Goal: Check status: Check status

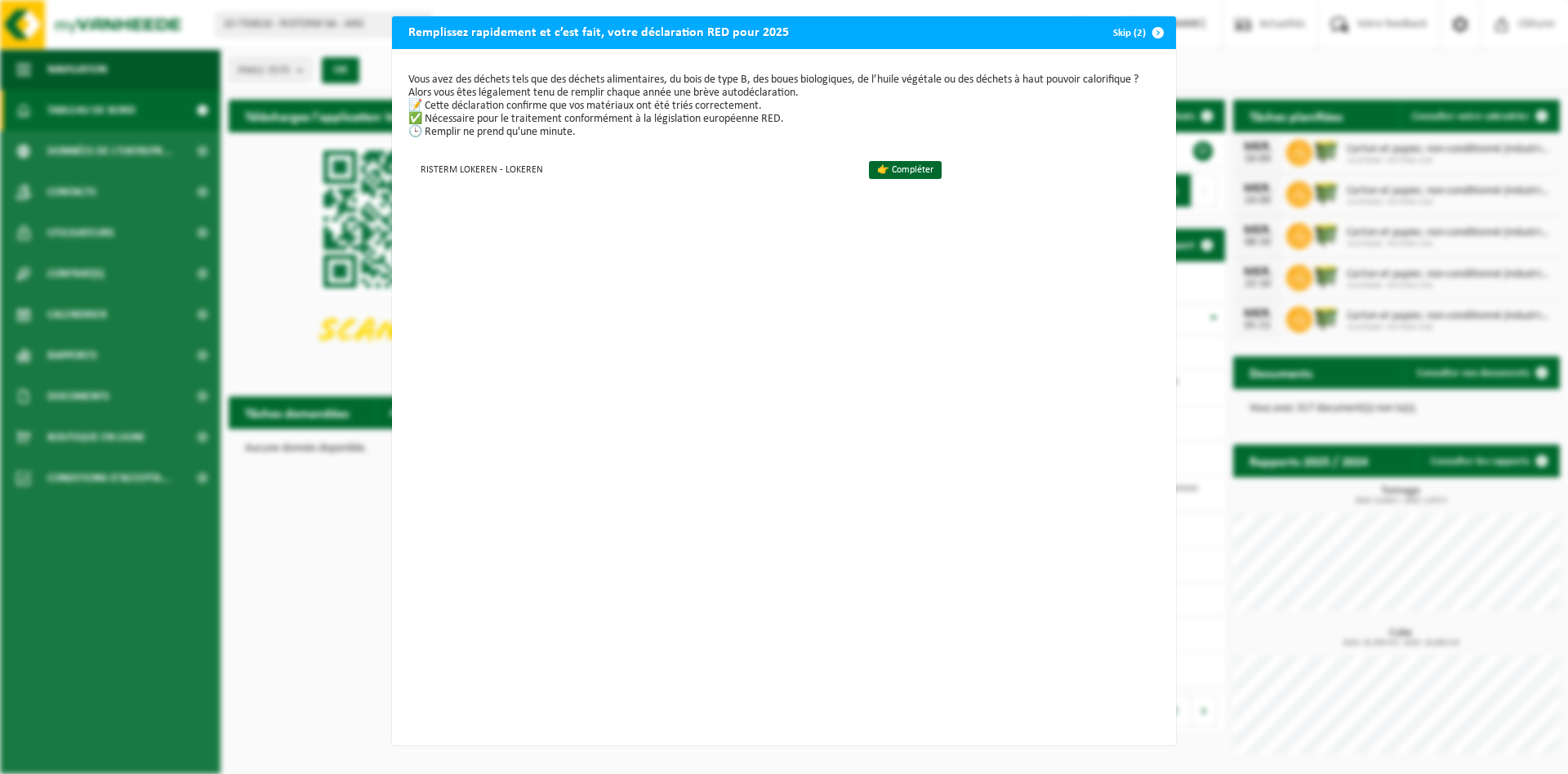
click at [1167, 36] on span "button" at bounding box center [1158, 33] width 33 height 33
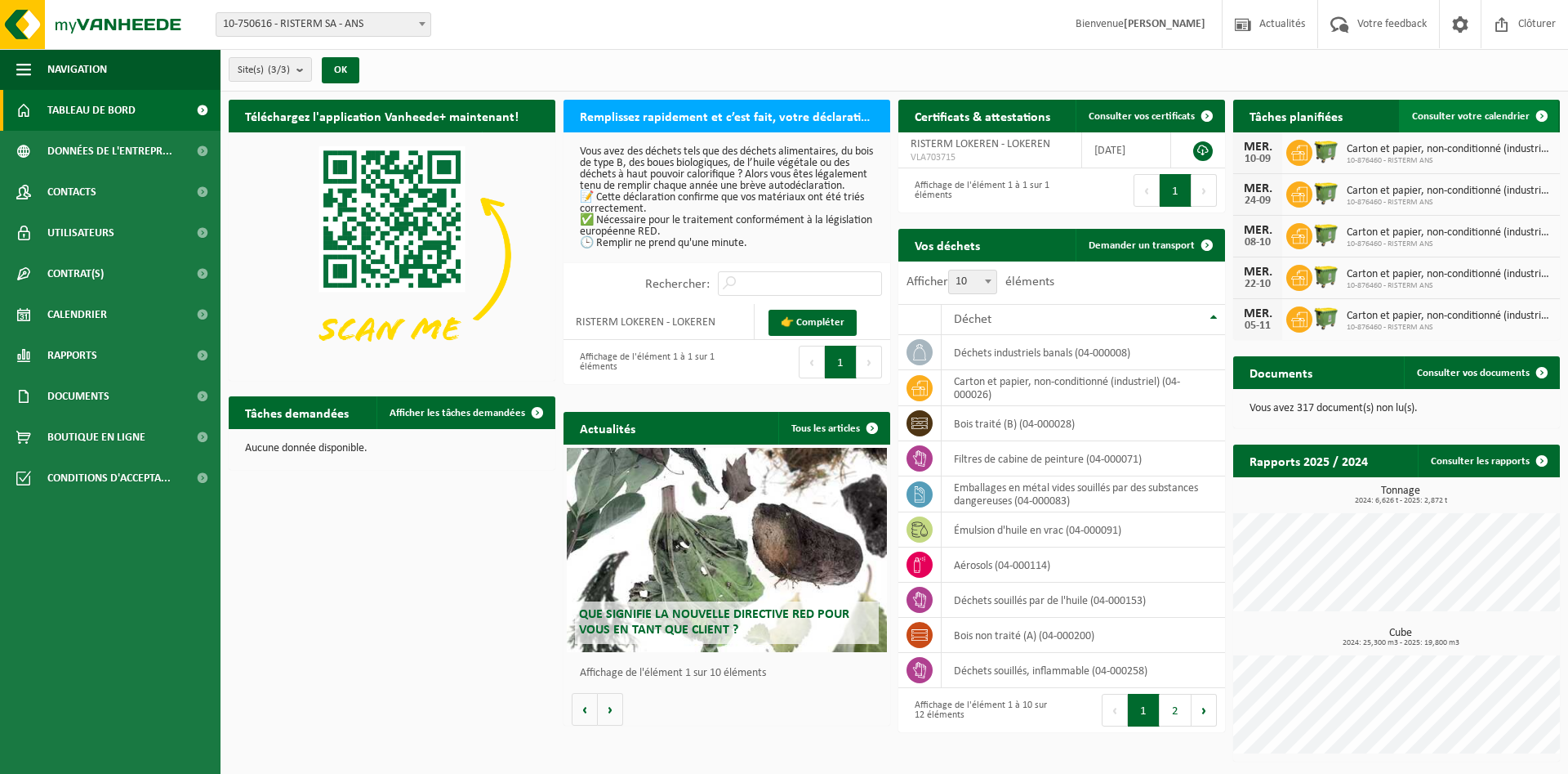
click at [1466, 114] on span "Consulter votre calendrier" at bounding box center [1470, 116] width 118 height 10
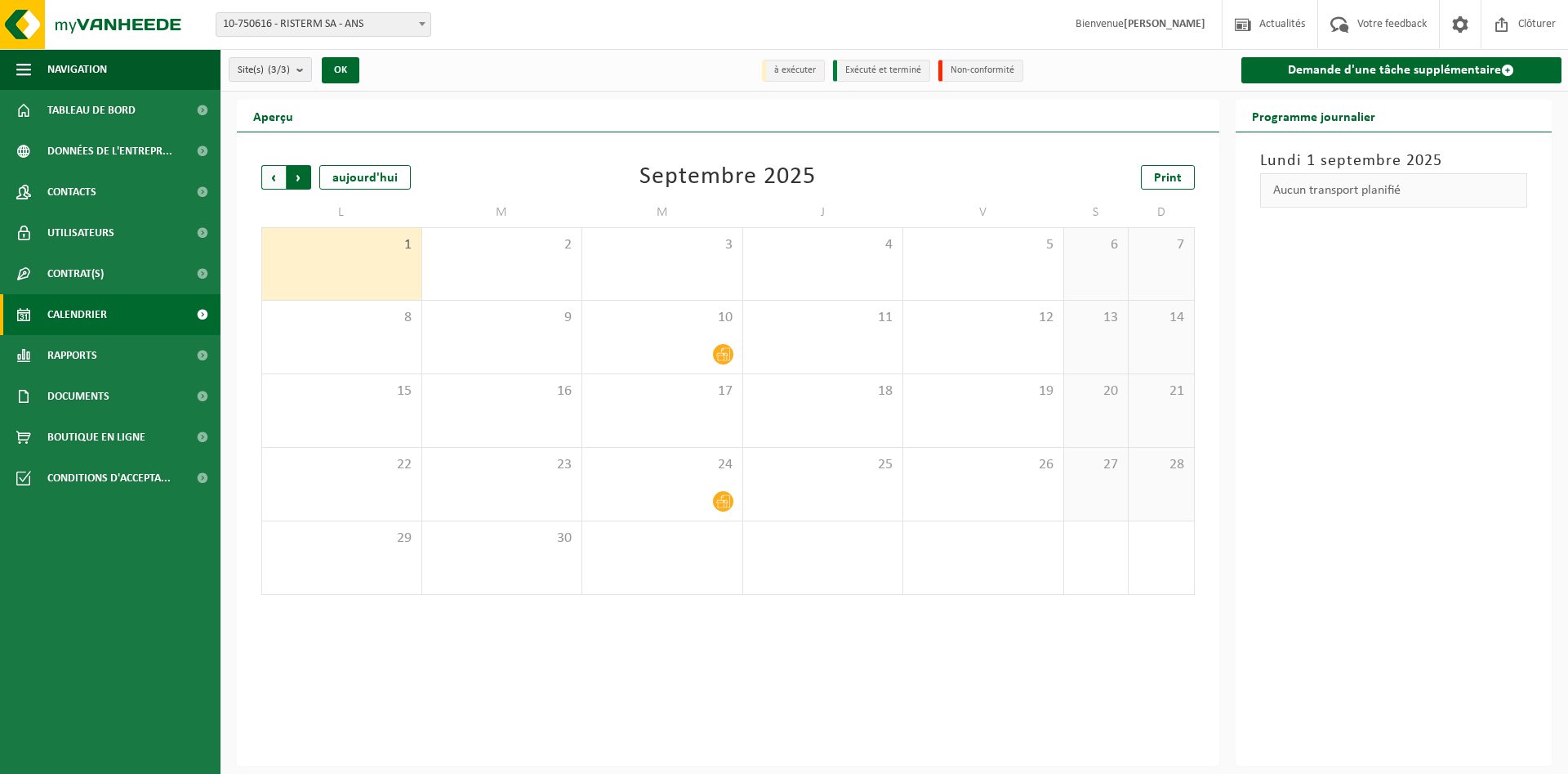
click at [280, 177] on span "Précédent" at bounding box center [273, 177] width 24 height 24
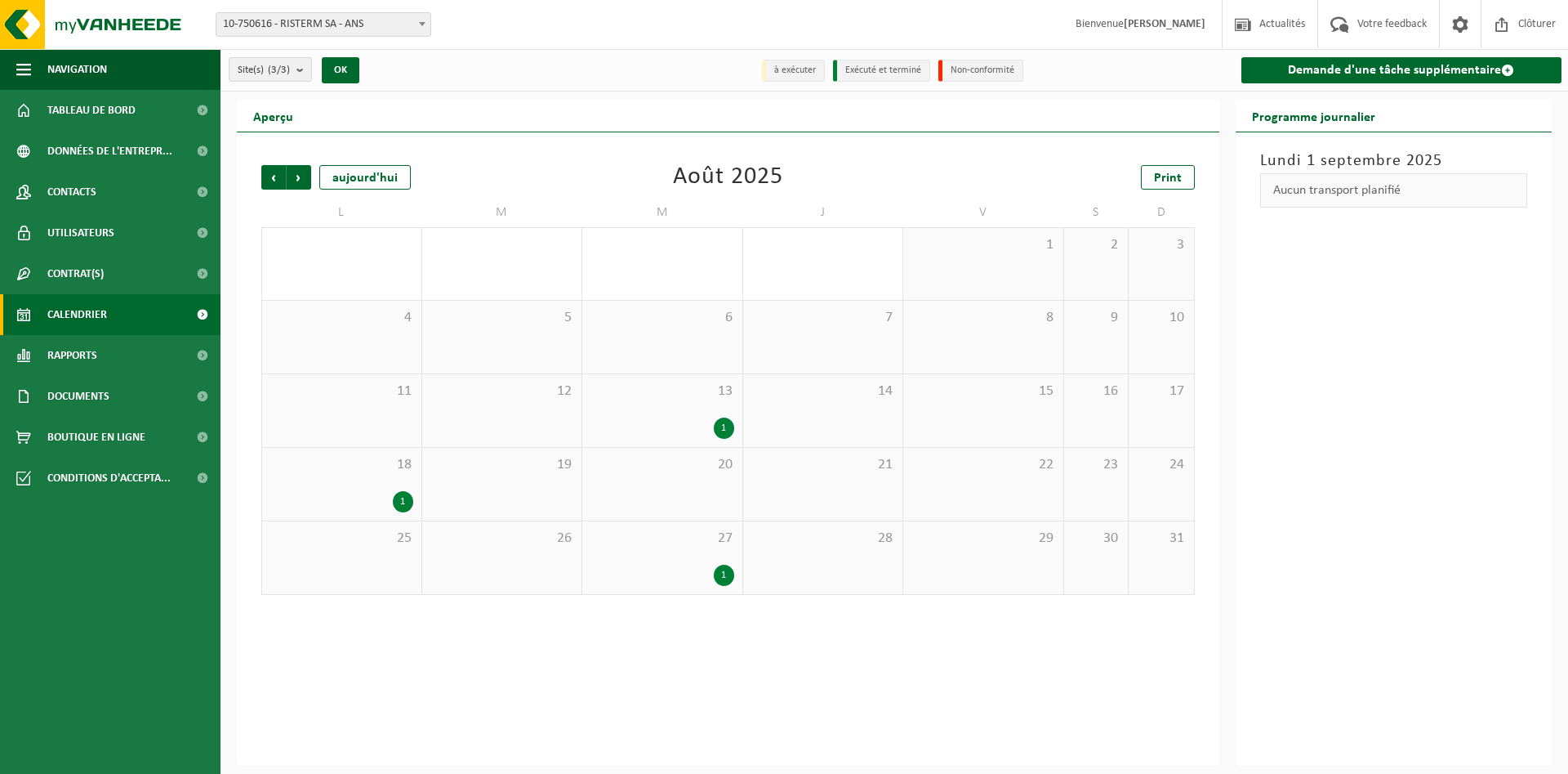
click at [726, 574] on div "1" at bounding box center [724, 574] width 21 height 22
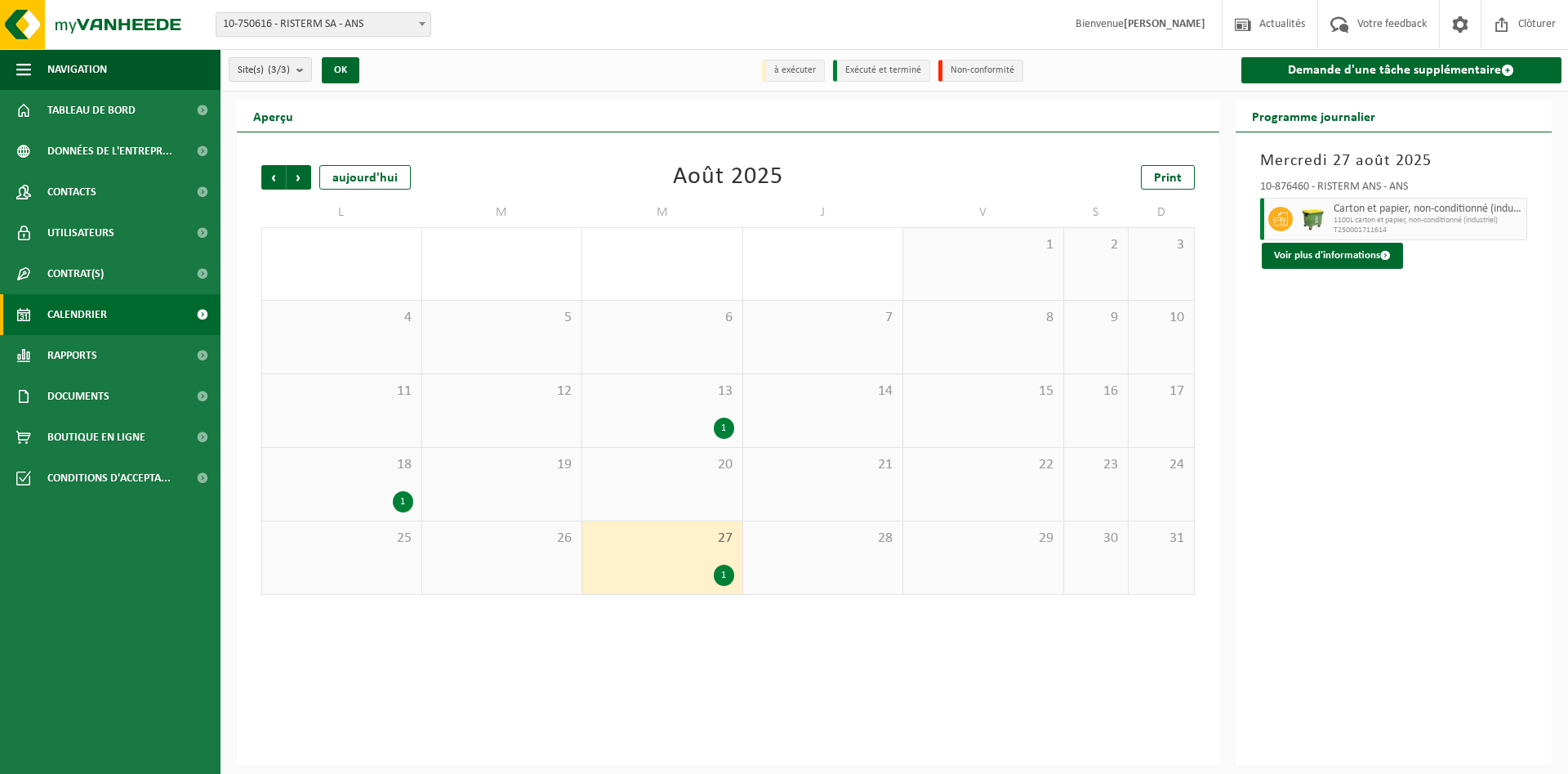
click at [405, 499] on div "1" at bounding box center [403, 501] width 21 height 22
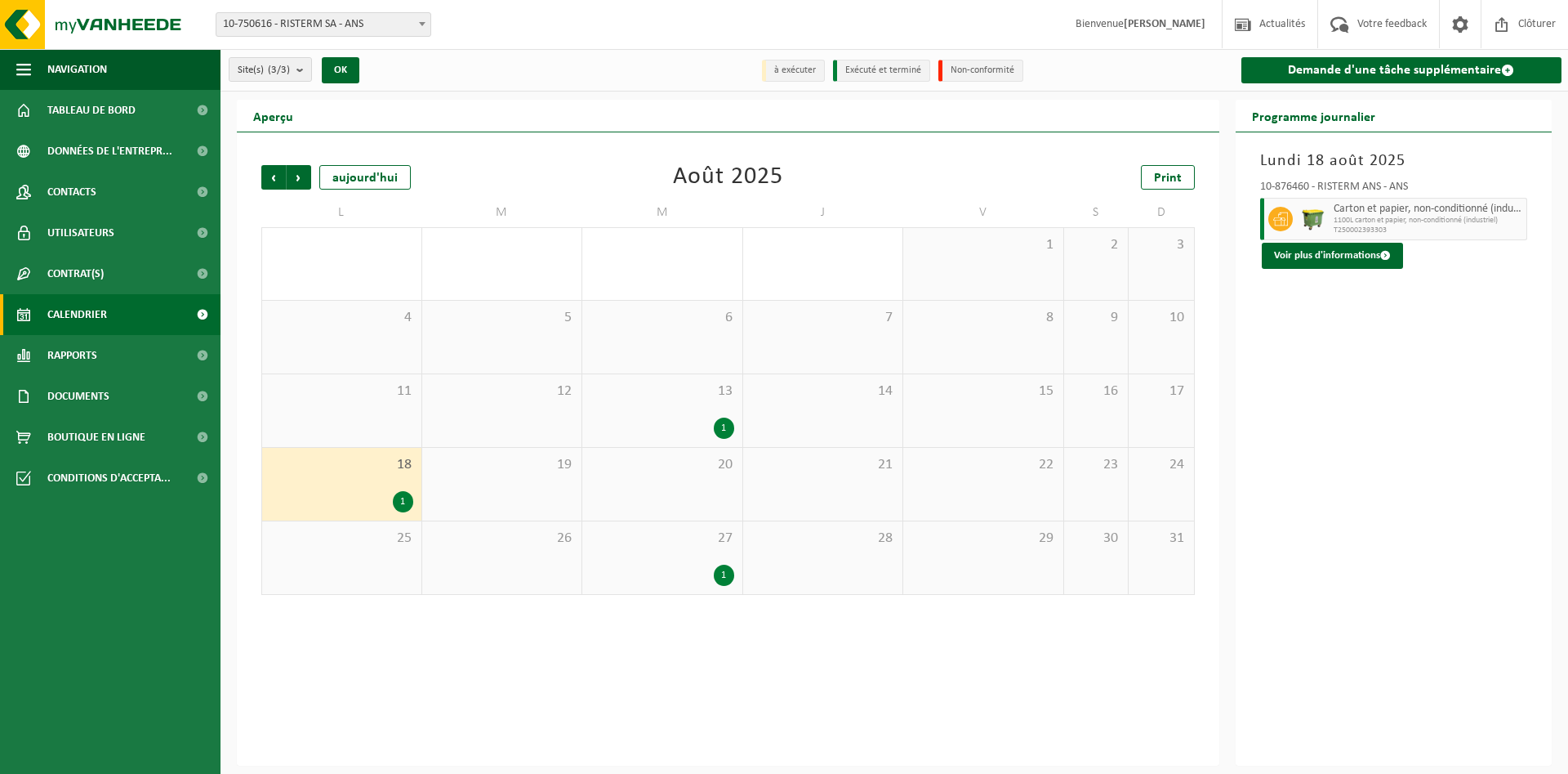
click at [405, 501] on div "1" at bounding box center [403, 501] width 21 height 22
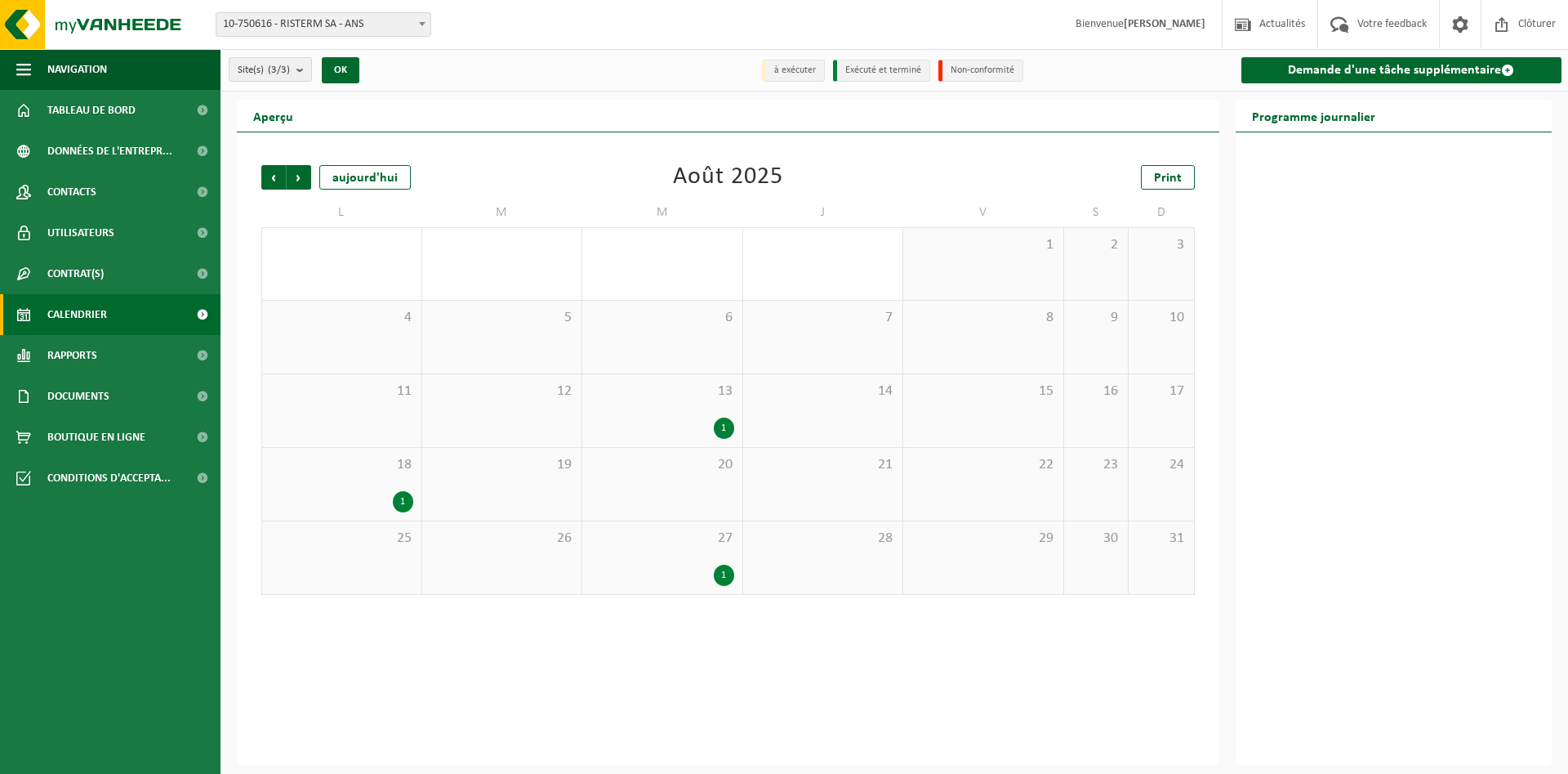
click at [499, 494] on div "19" at bounding box center [502, 484] width 160 height 73
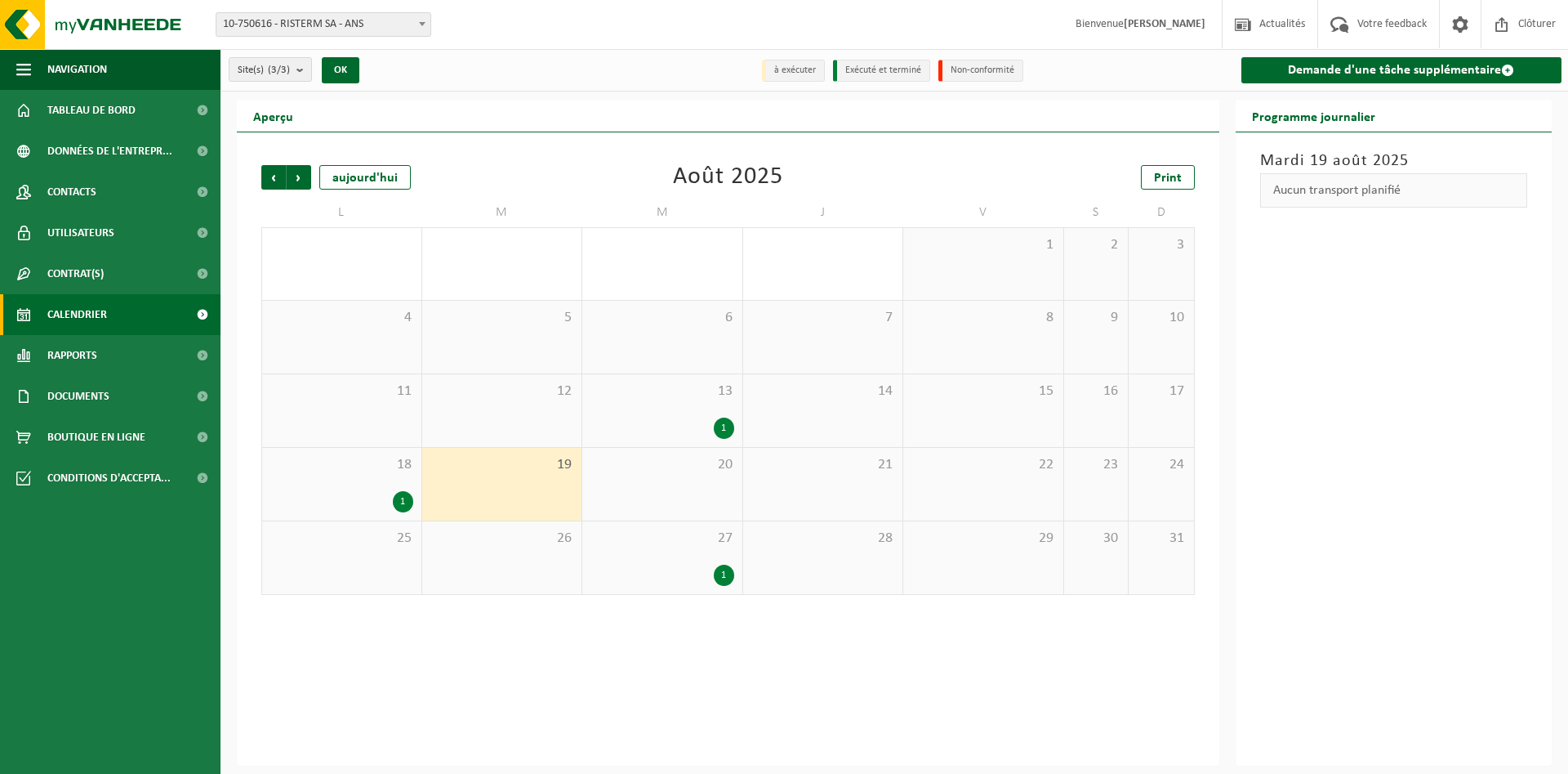
click at [402, 501] on div "1" at bounding box center [403, 501] width 21 height 22
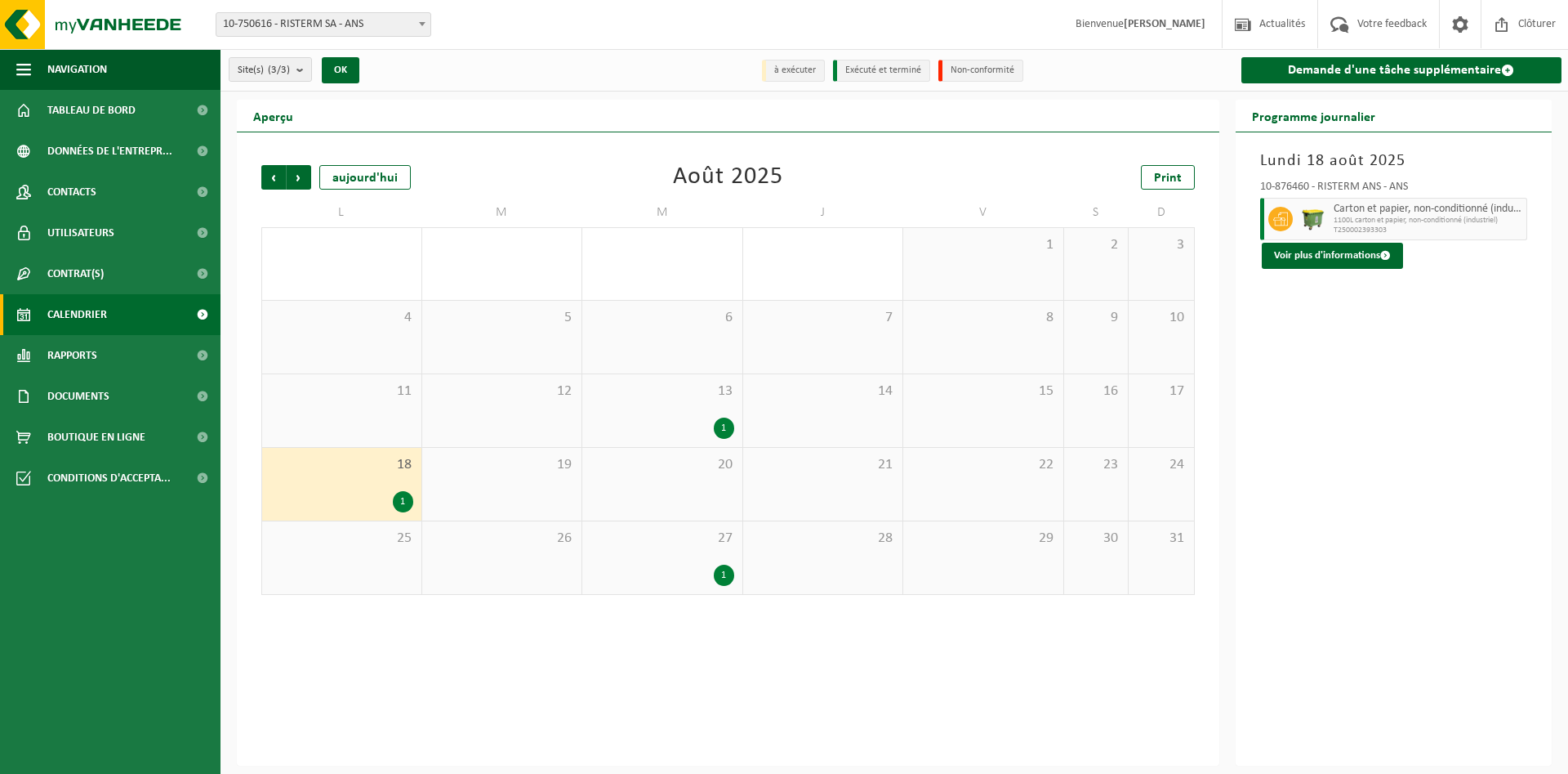
click at [726, 431] on div "1" at bounding box center [724, 427] width 21 height 22
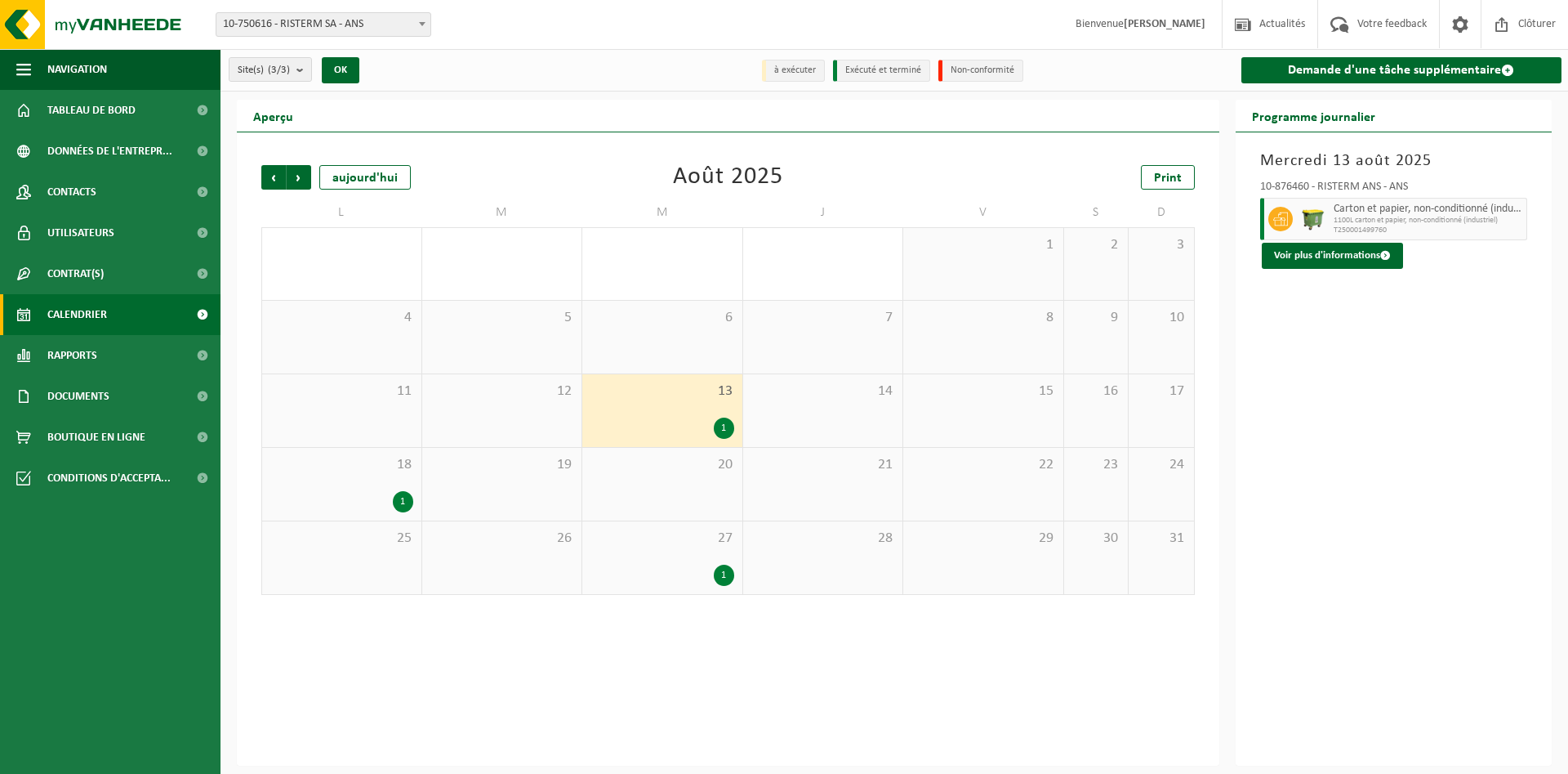
click at [720, 570] on div "1" at bounding box center [724, 574] width 21 height 22
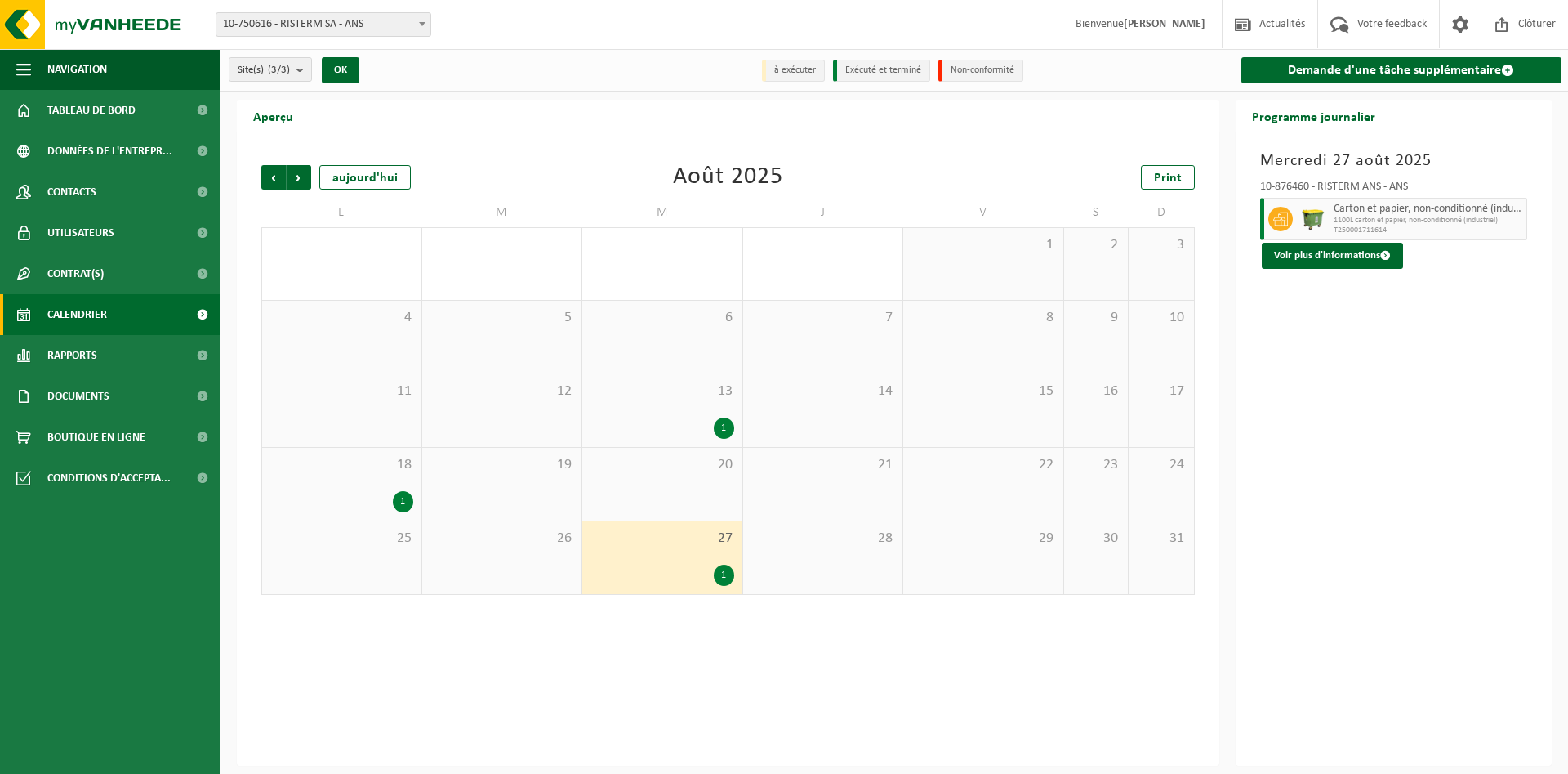
click at [405, 498] on div "1" at bounding box center [403, 501] width 21 height 22
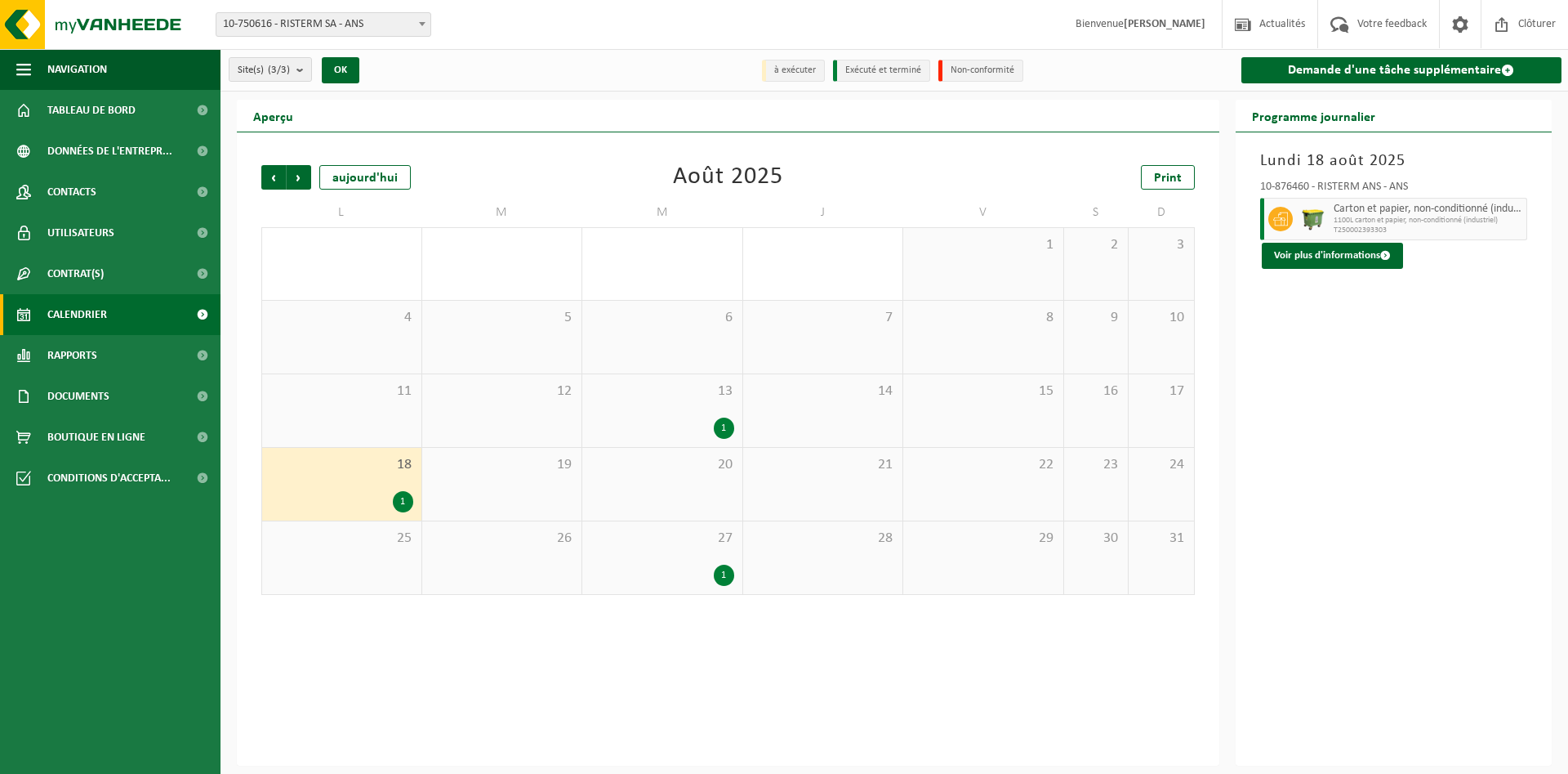
click at [726, 433] on div "1" at bounding box center [724, 427] width 21 height 22
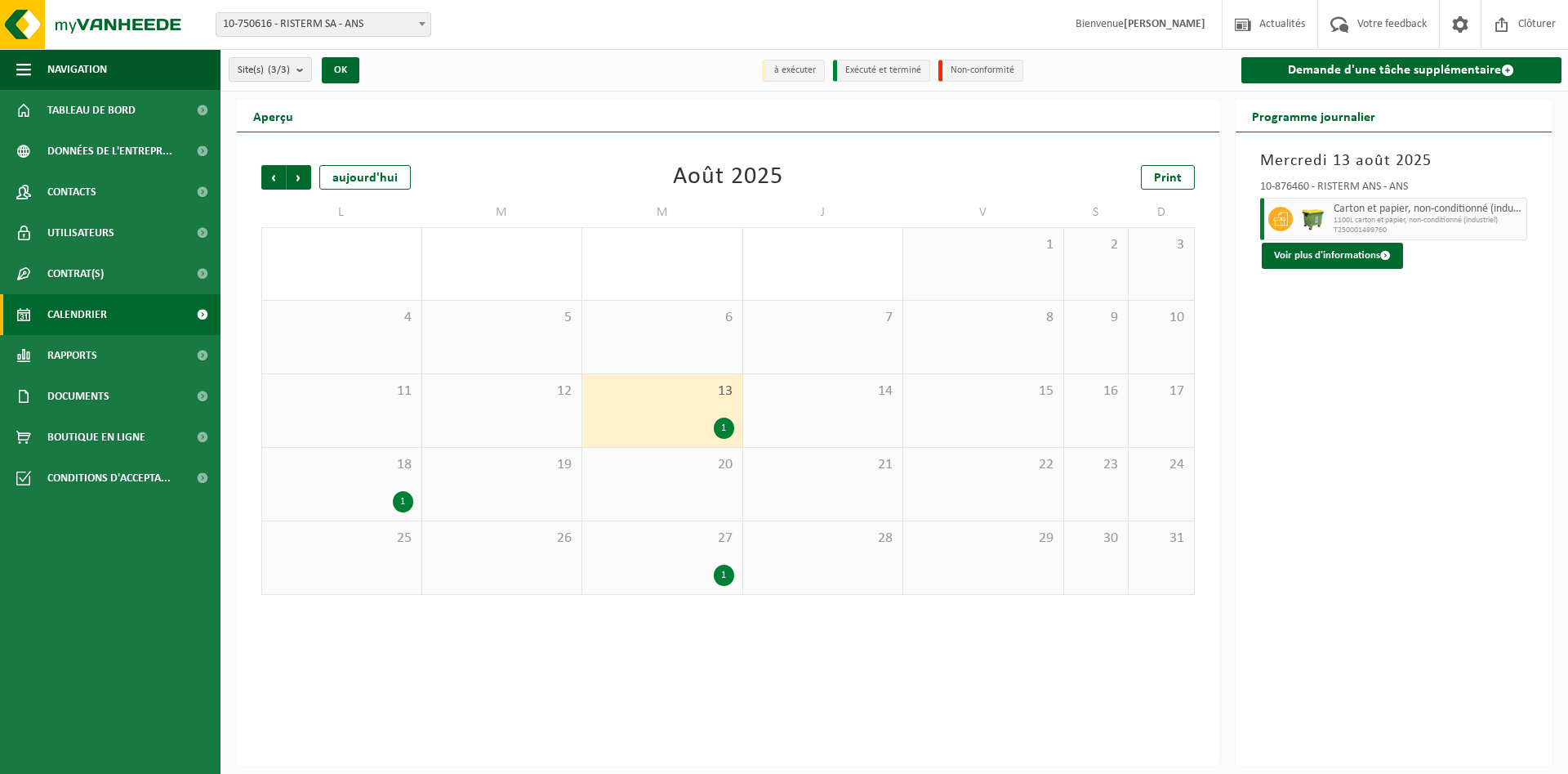
click at [856, 409] on div "14" at bounding box center [823, 410] width 160 height 73
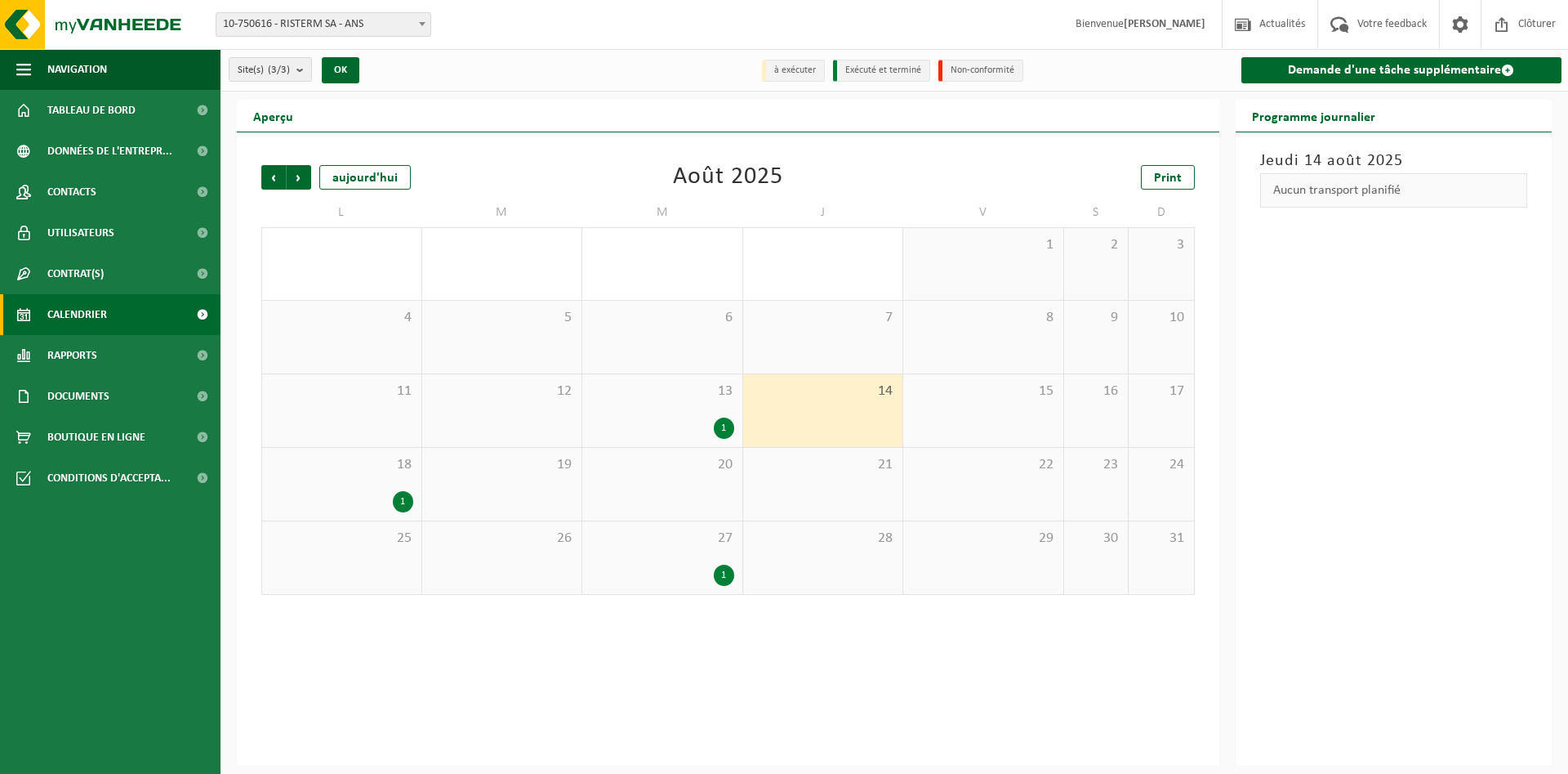
click at [974, 410] on div "15" at bounding box center [983, 410] width 160 height 73
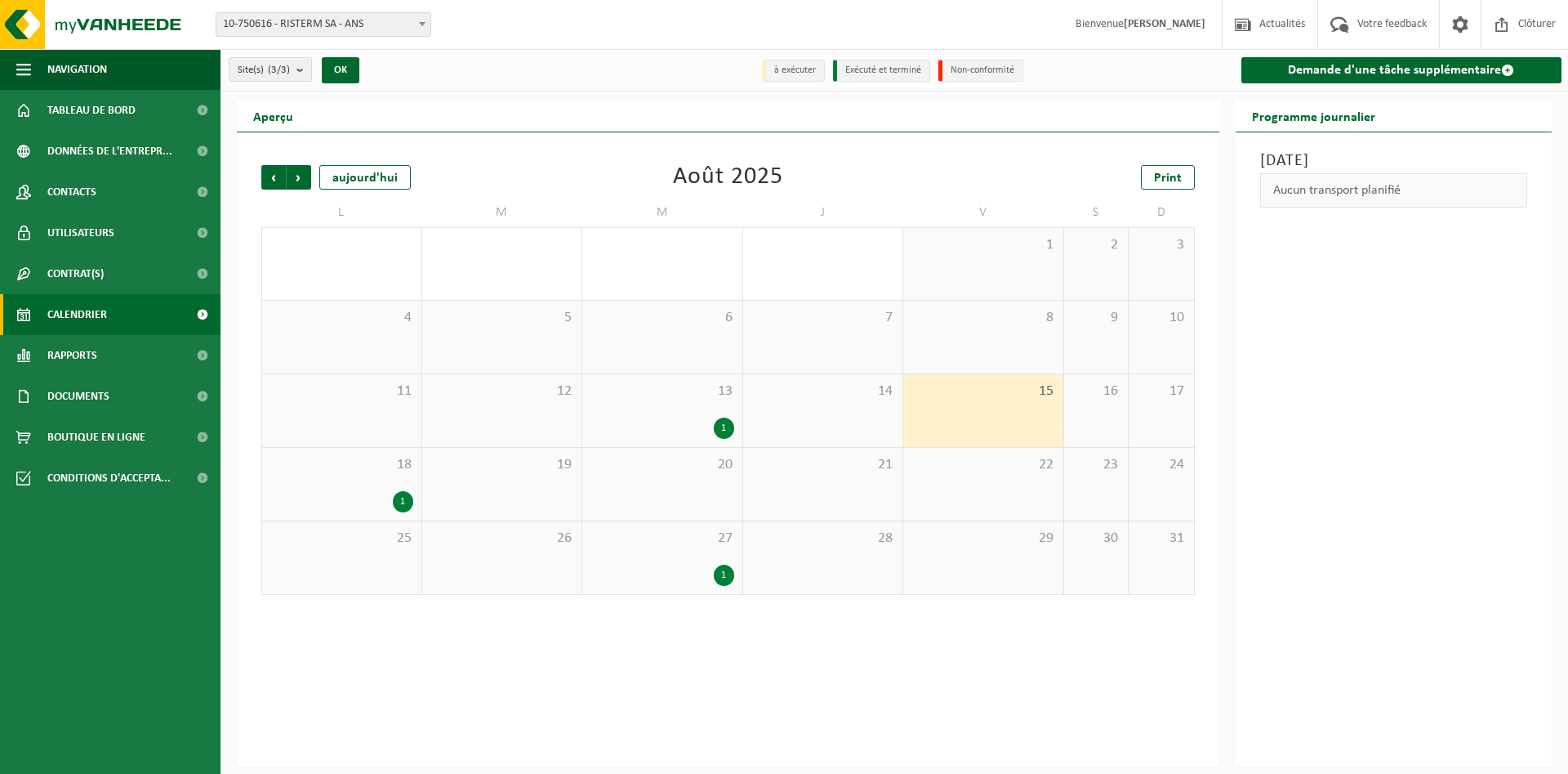
click at [1069, 413] on div "16" at bounding box center [1096, 410] width 64 height 73
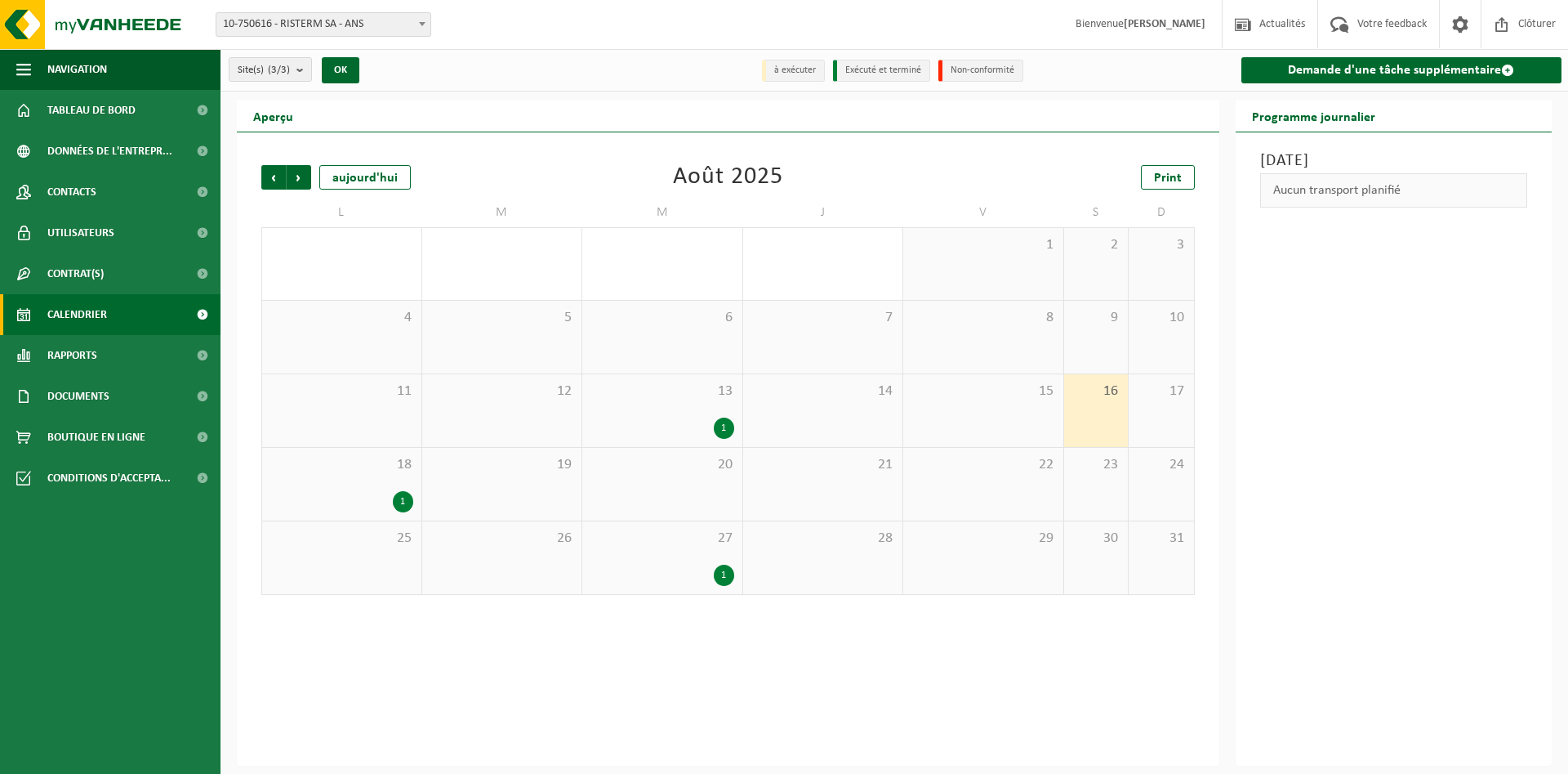
click at [1177, 416] on div "17" at bounding box center [1161, 410] width 64 height 73
click at [1172, 468] on span "24" at bounding box center [1161, 464] width 48 height 18
click at [1125, 470] on div "23" at bounding box center [1096, 484] width 64 height 73
click at [1052, 479] on div "22" at bounding box center [983, 484] width 160 height 73
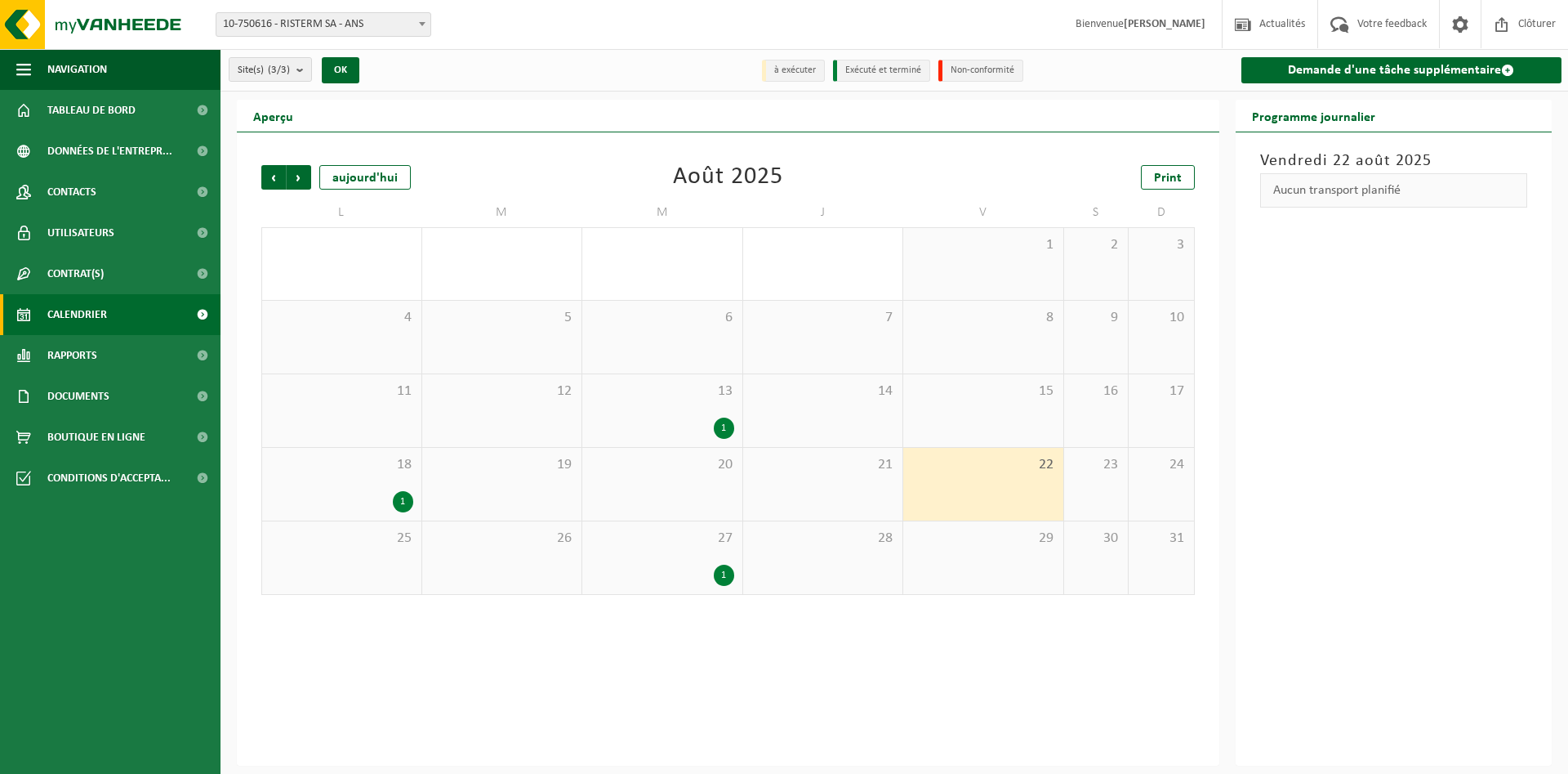
click at [844, 492] on div "21" at bounding box center [823, 484] width 160 height 73
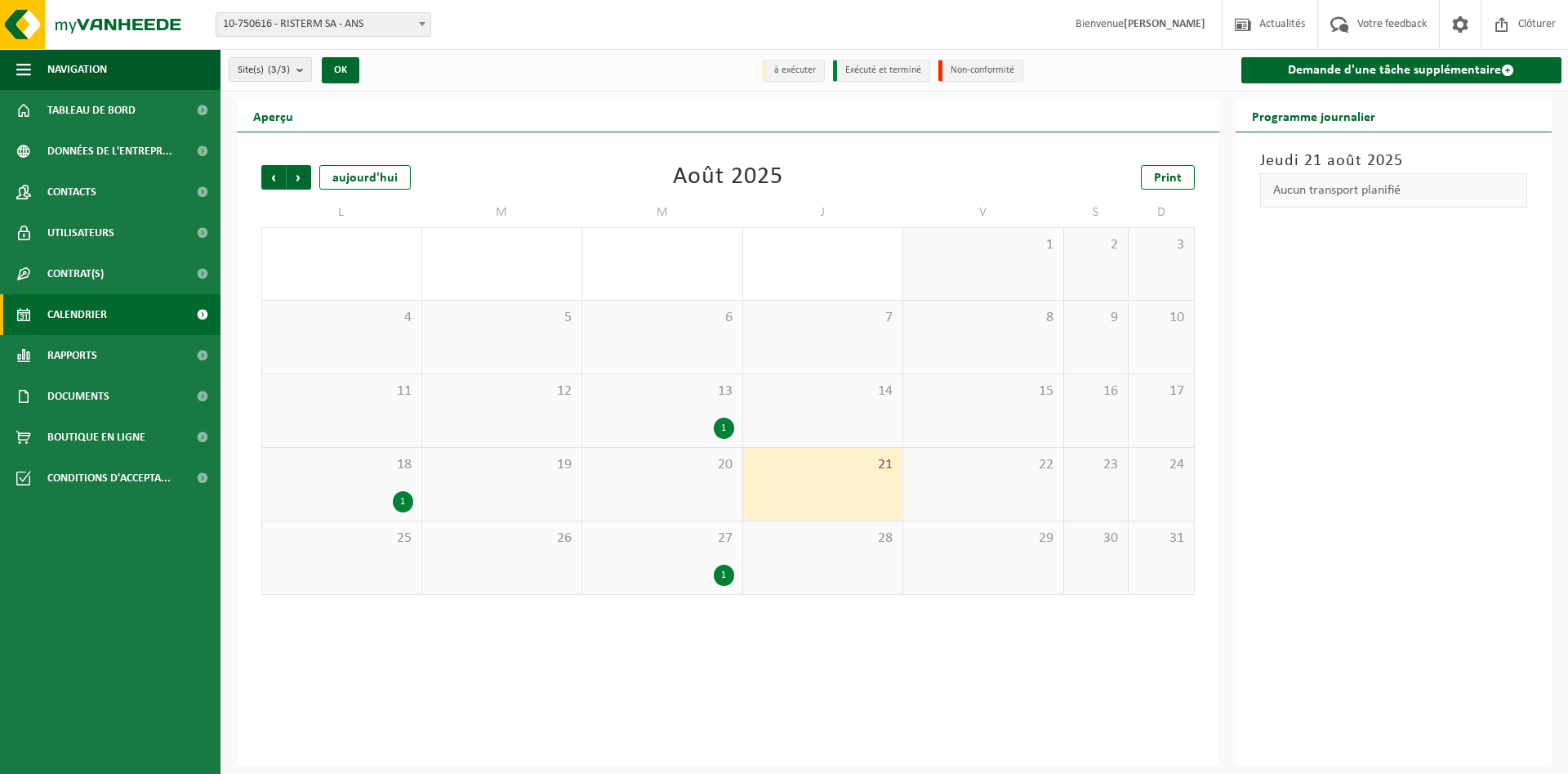
click at [740, 488] on div "20" at bounding box center [662, 484] width 160 height 73
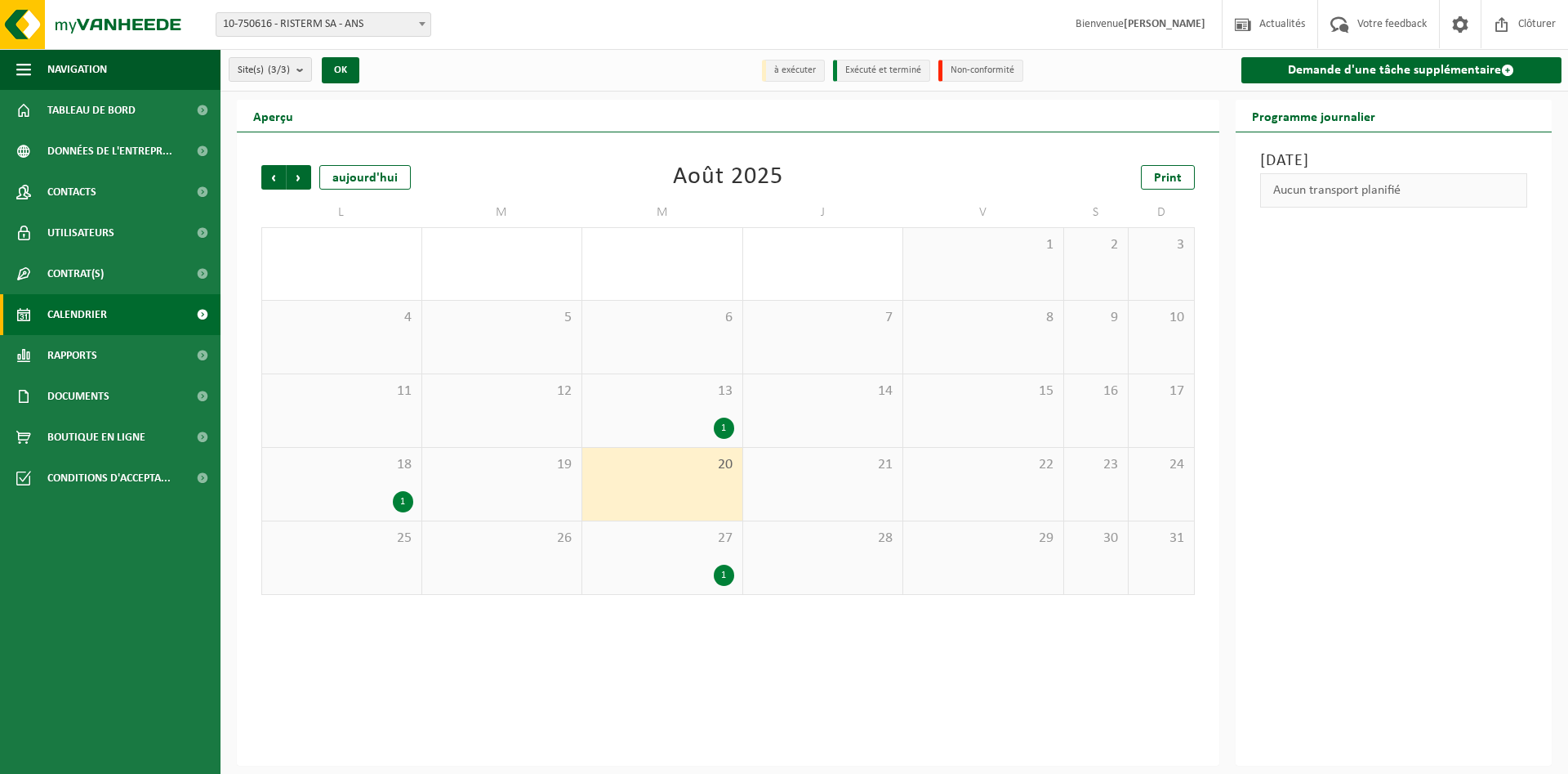
click at [531, 504] on div "19" at bounding box center [502, 484] width 160 height 73
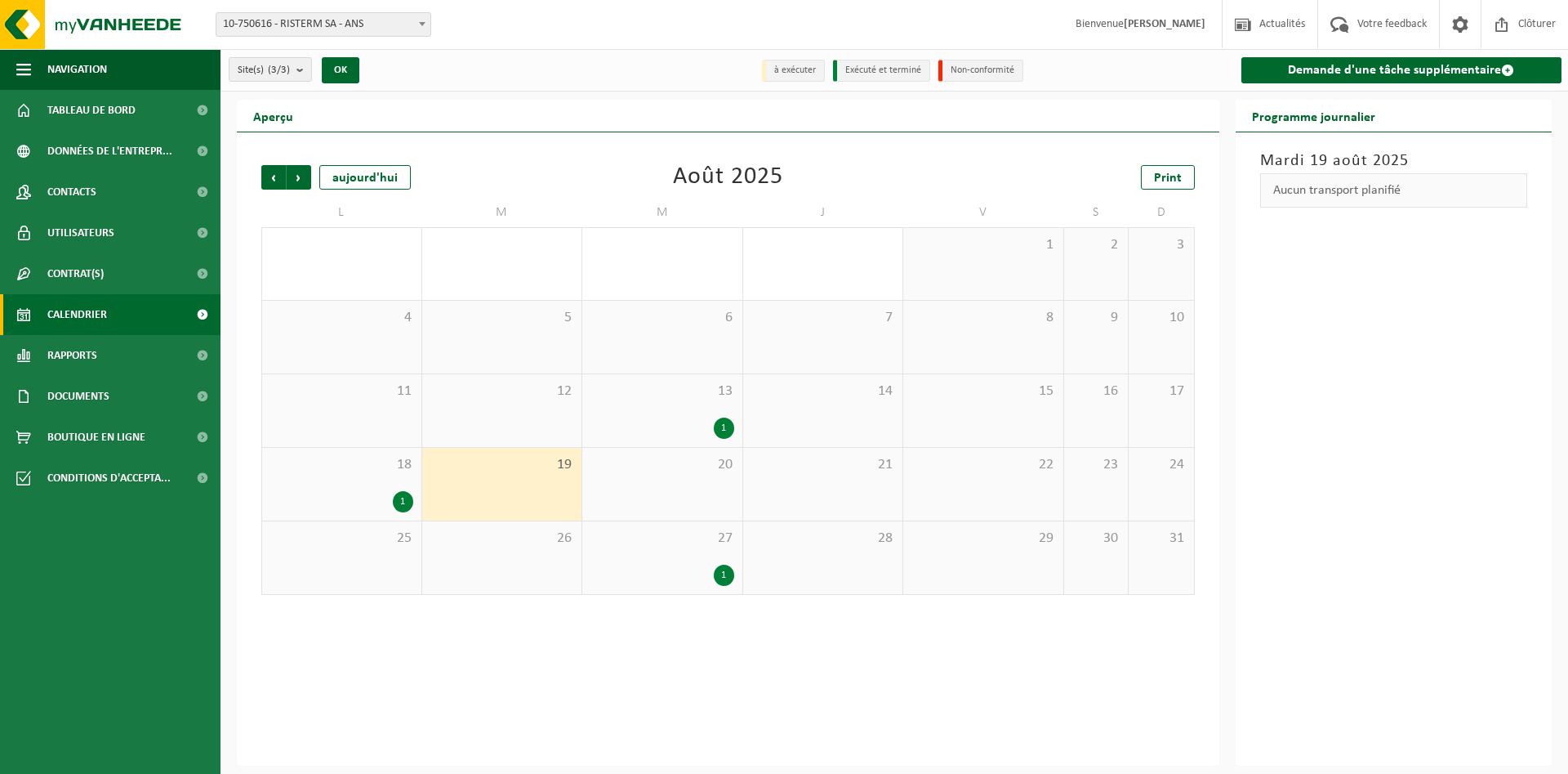
click at [400, 464] on span "18" at bounding box center [341, 464] width 143 height 18
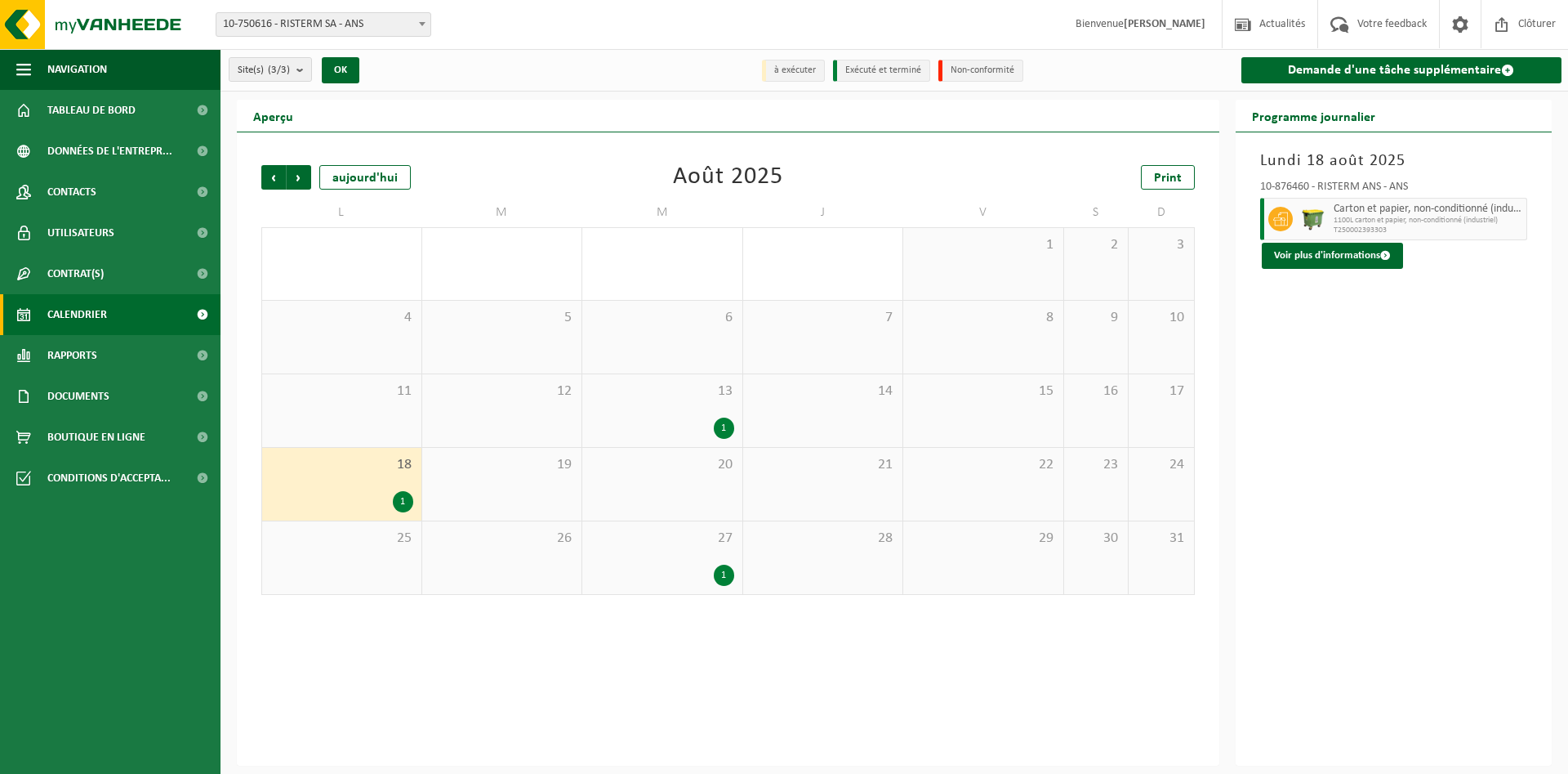
click at [406, 546] on div "25" at bounding box center [341, 557] width 159 height 73
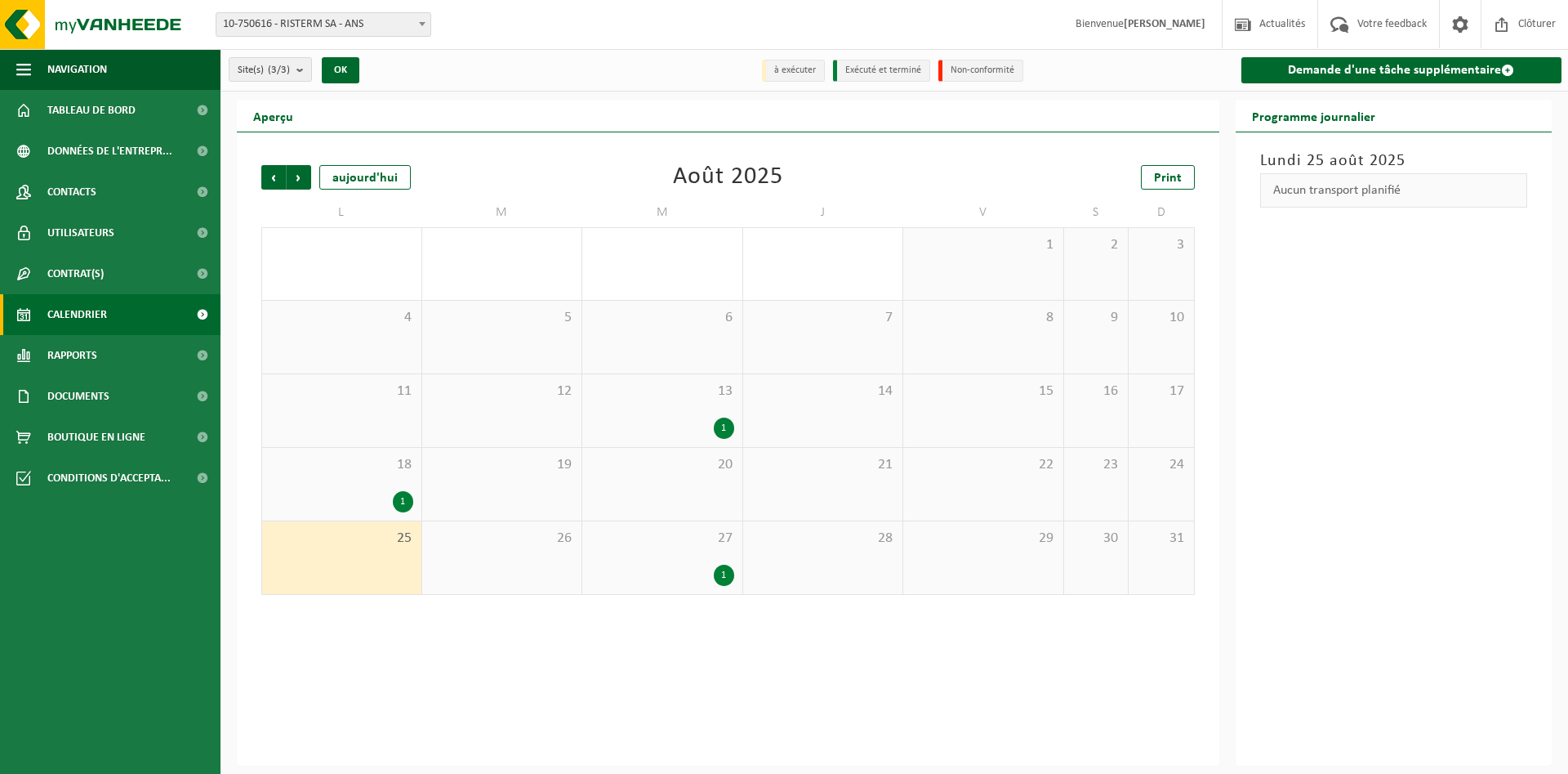
click at [522, 559] on div "26" at bounding box center [502, 557] width 160 height 73
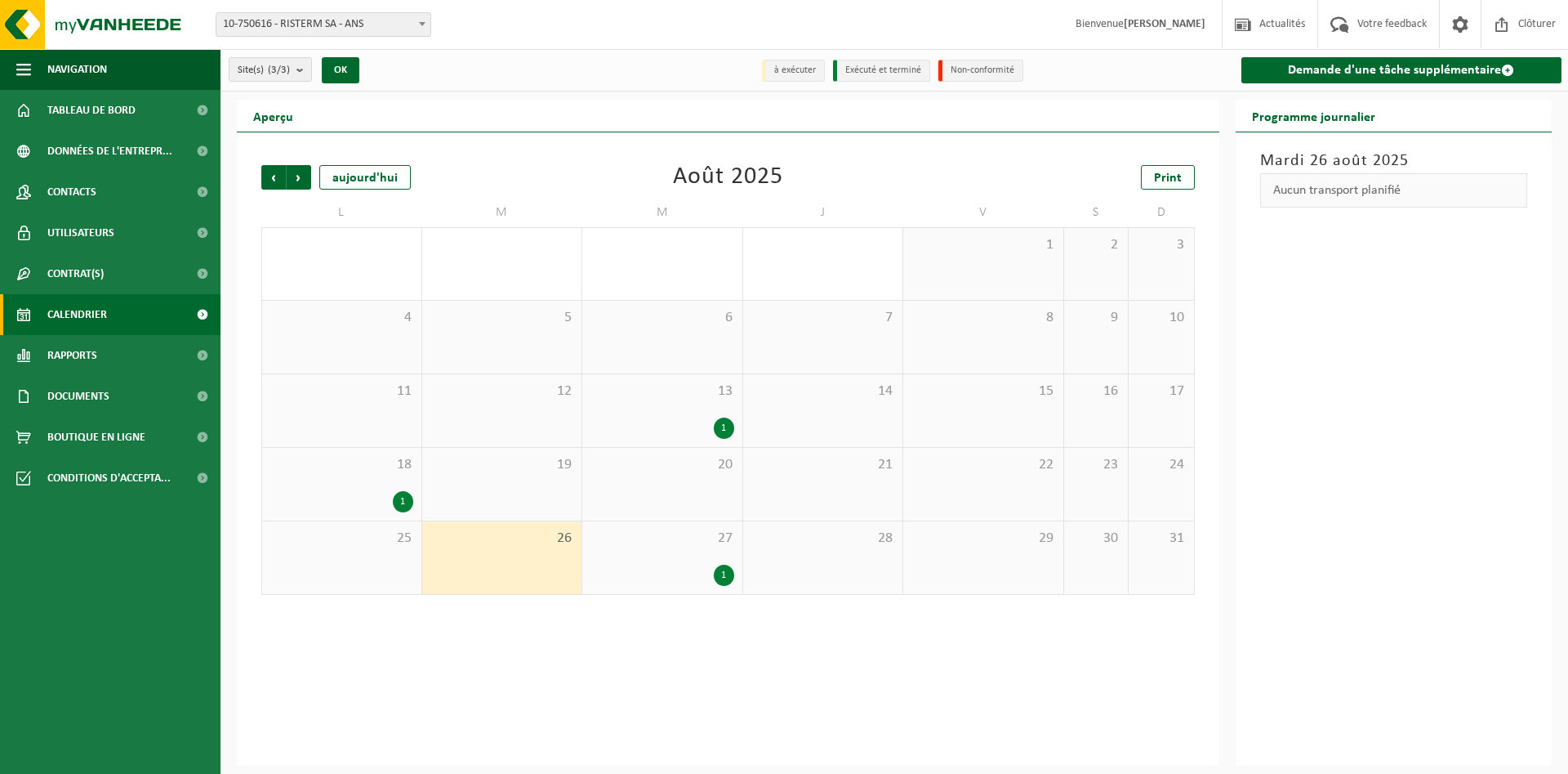
click at [678, 572] on div "1" at bounding box center [662, 574] width 144 height 22
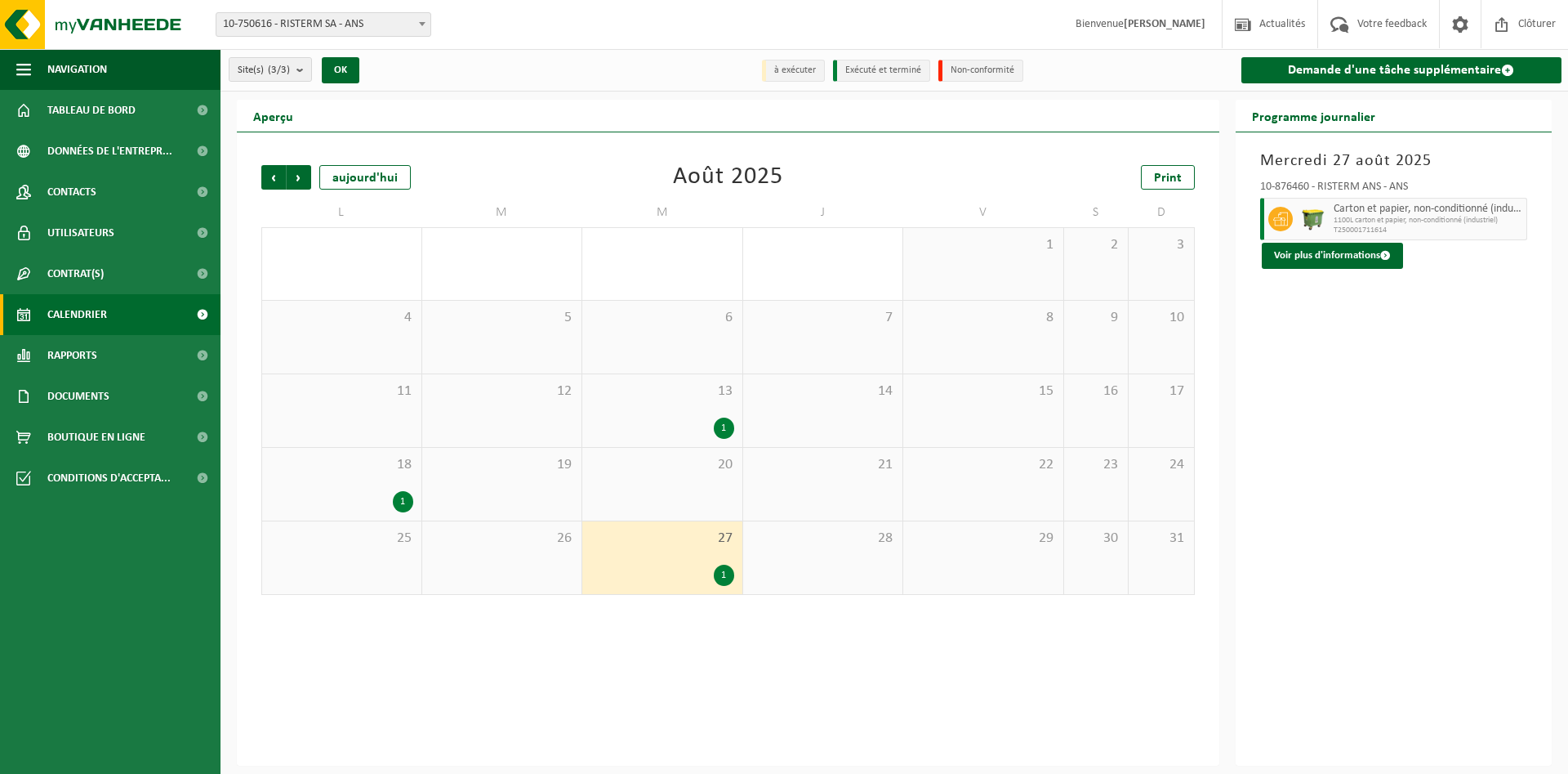
click at [795, 569] on div "28" at bounding box center [823, 557] width 160 height 73
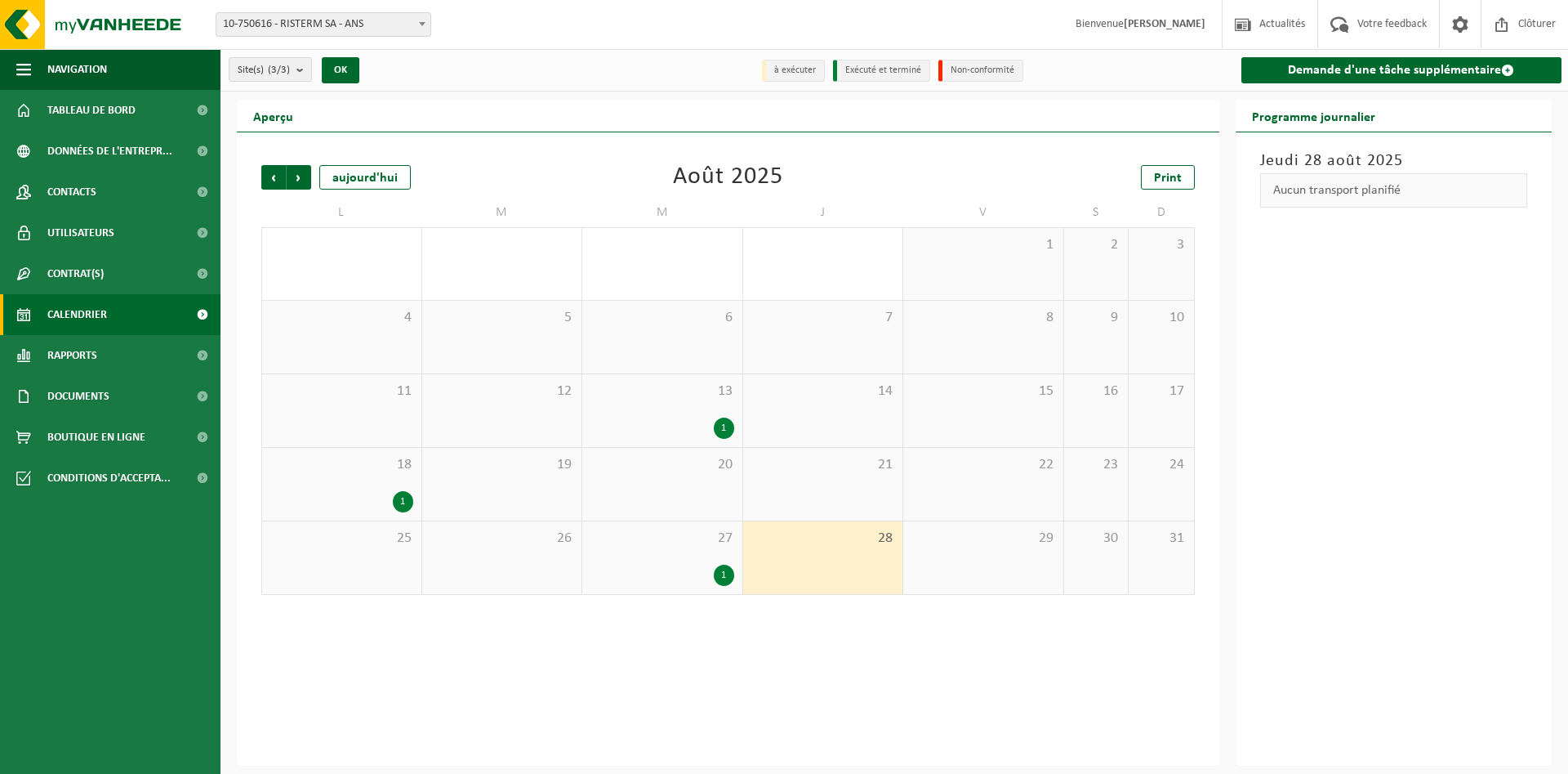
click at [961, 559] on div "29" at bounding box center [983, 557] width 160 height 73
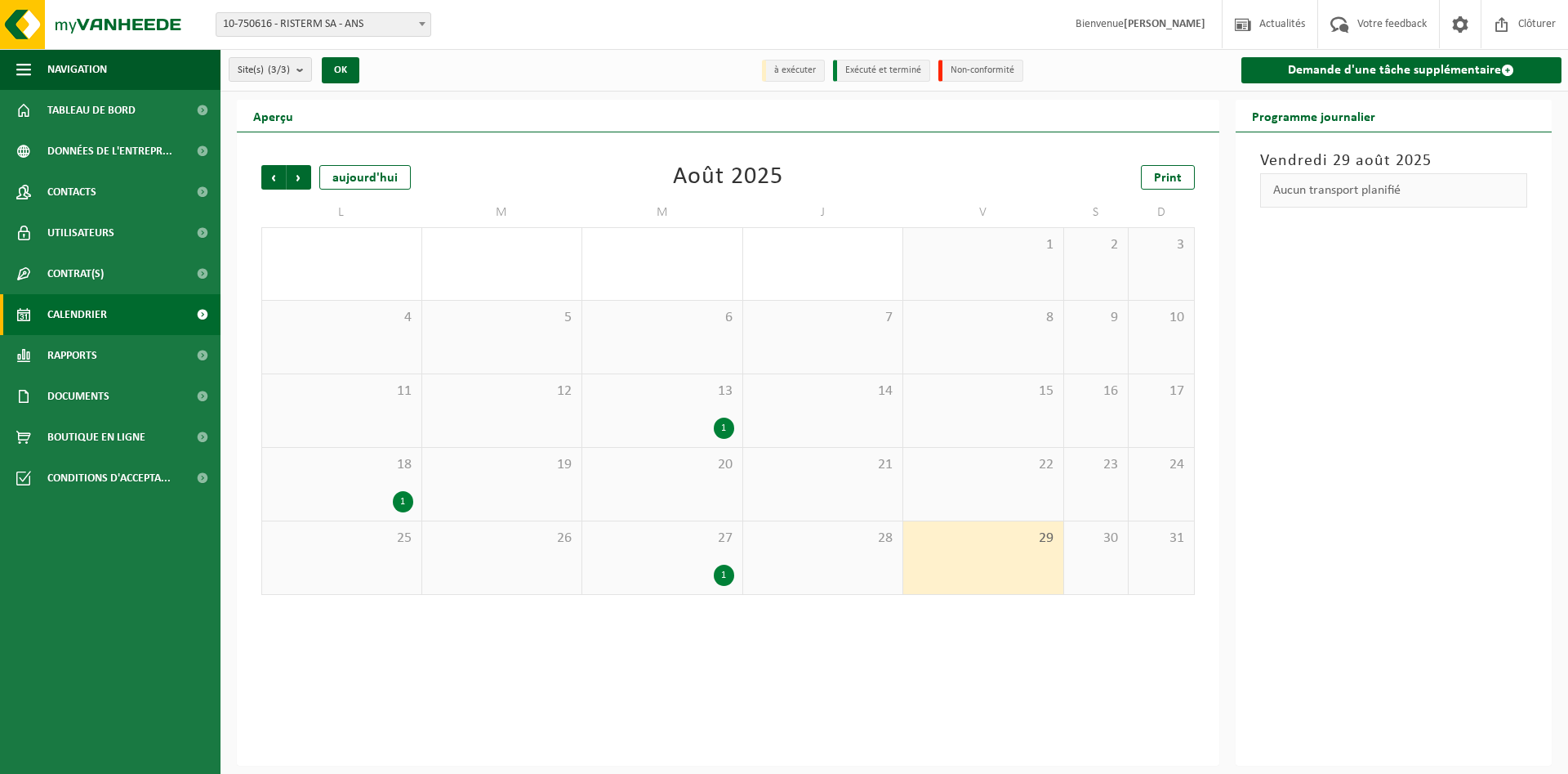
click at [1099, 554] on div "30" at bounding box center [1096, 557] width 64 height 73
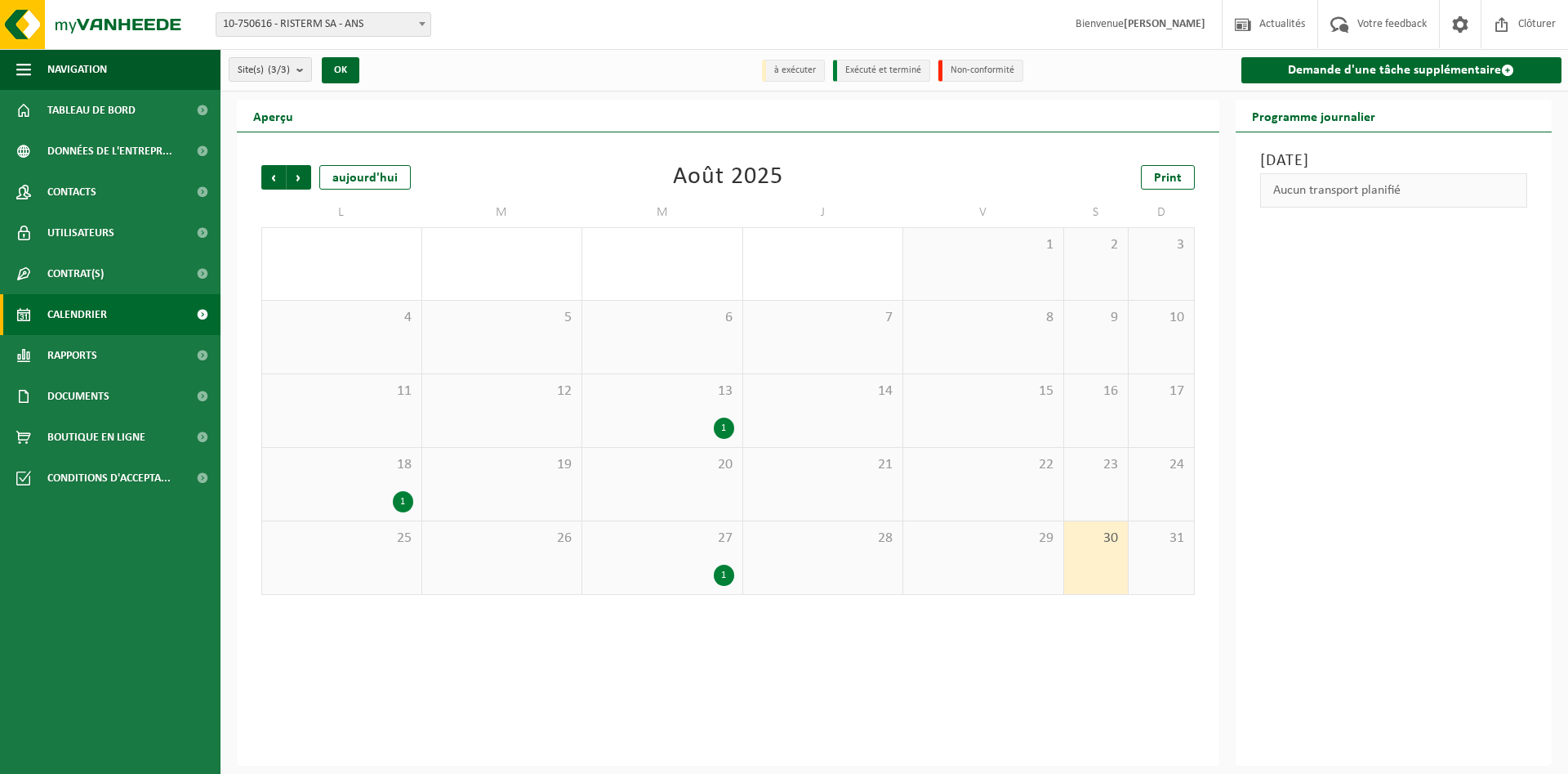
click at [1179, 536] on span "31" at bounding box center [1161, 538] width 48 height 18
click at [722, 578] on div "1" at bounding box center [724, 574] width 21 height 22
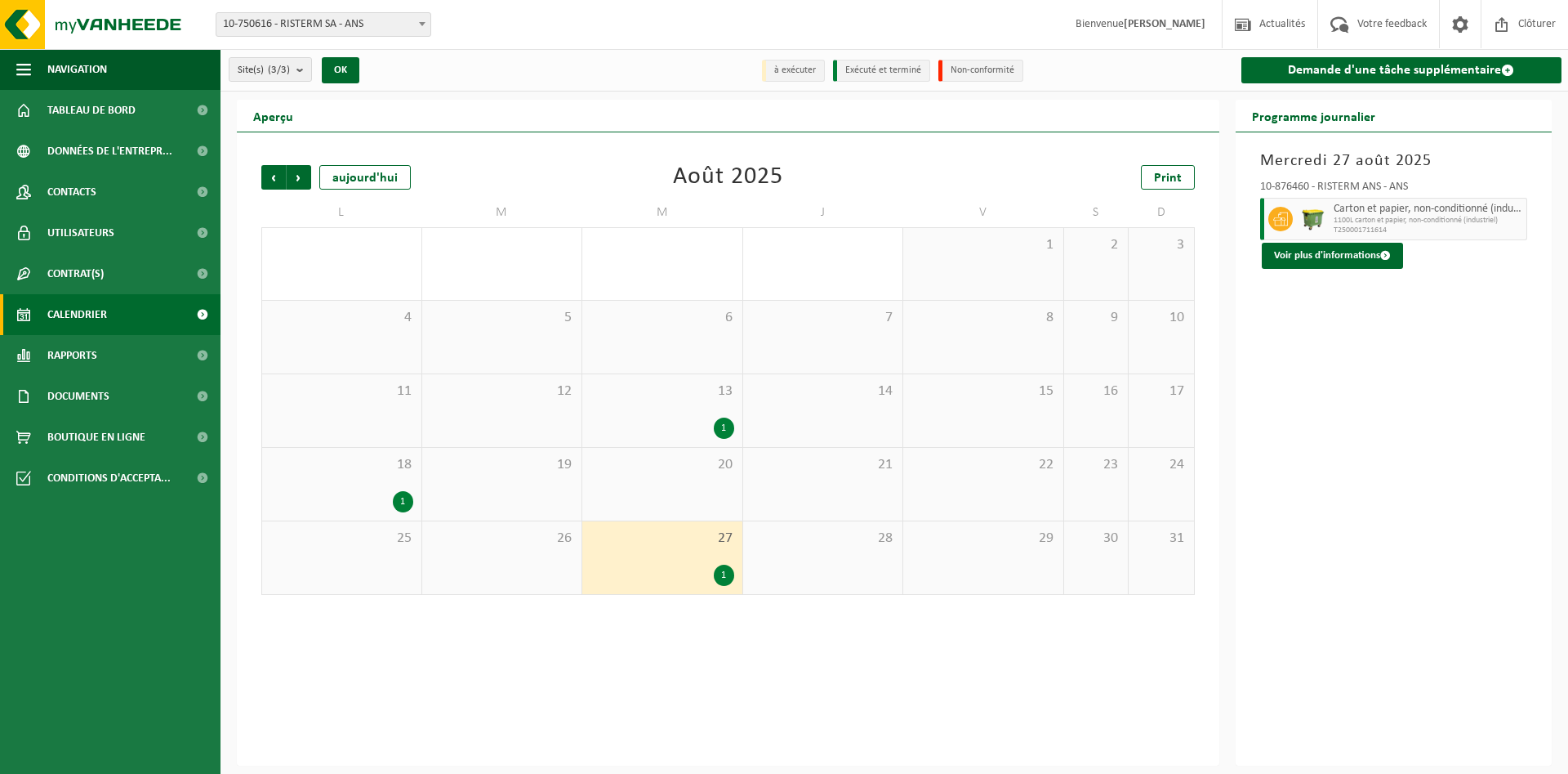
click at [370, 496] on div "1" at bounding box center [341, 501] width 143 height 22
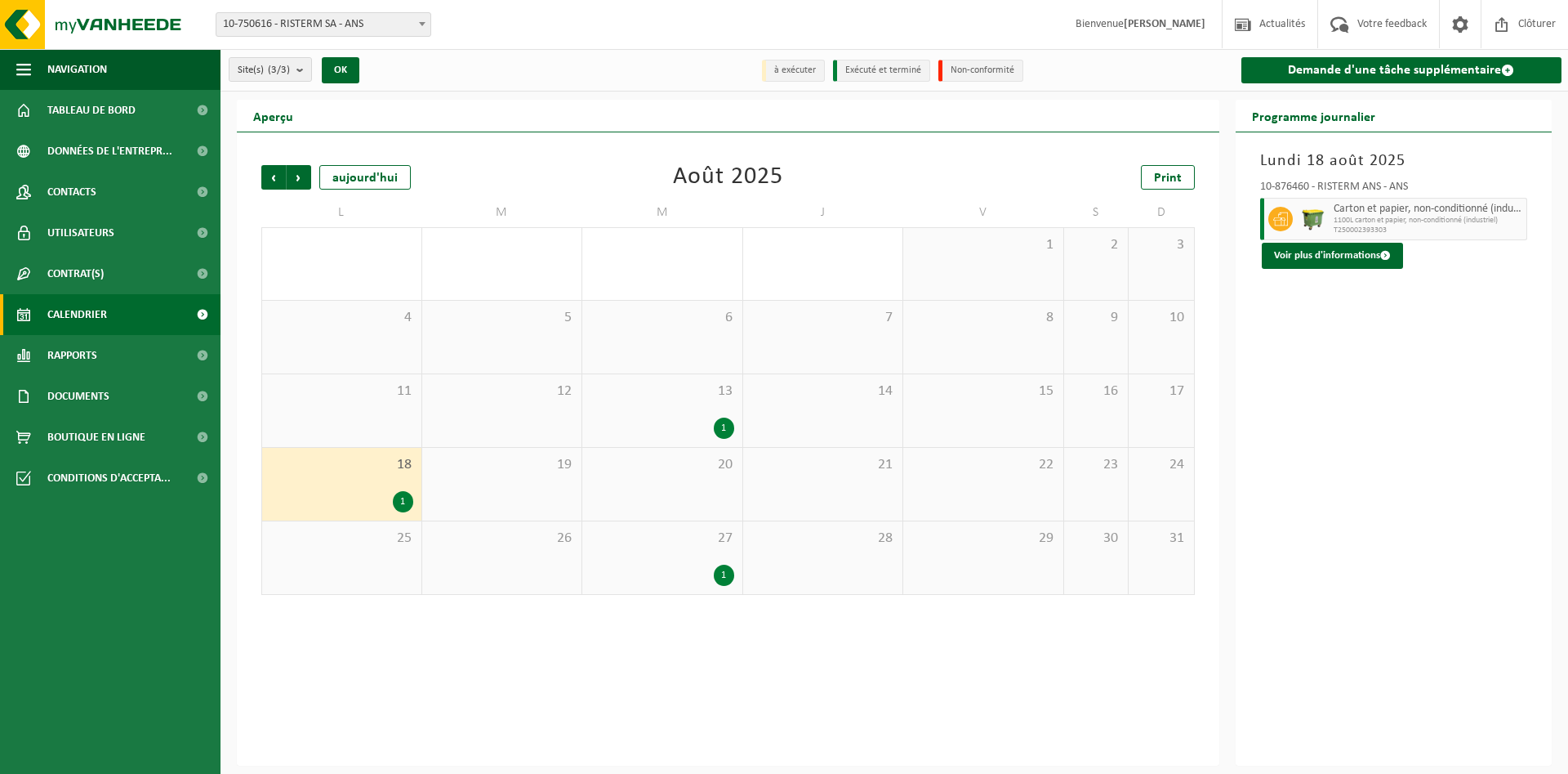
click at [408, 499] on div "1" at bounding box center [403, 501] width 21 height 22
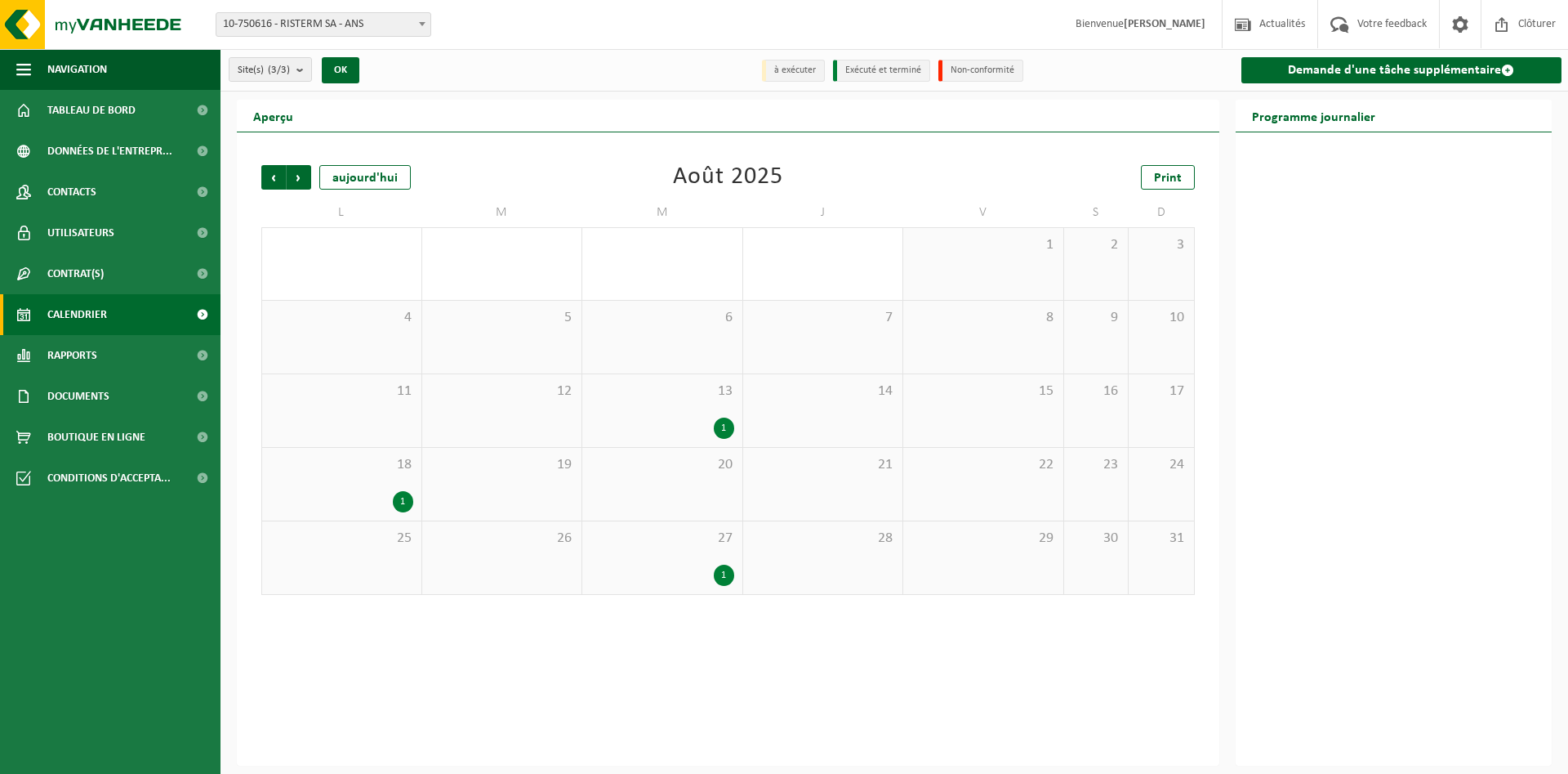
click at [408, 502] on div "1" at bounding box center [403, 501] width 21 height 22
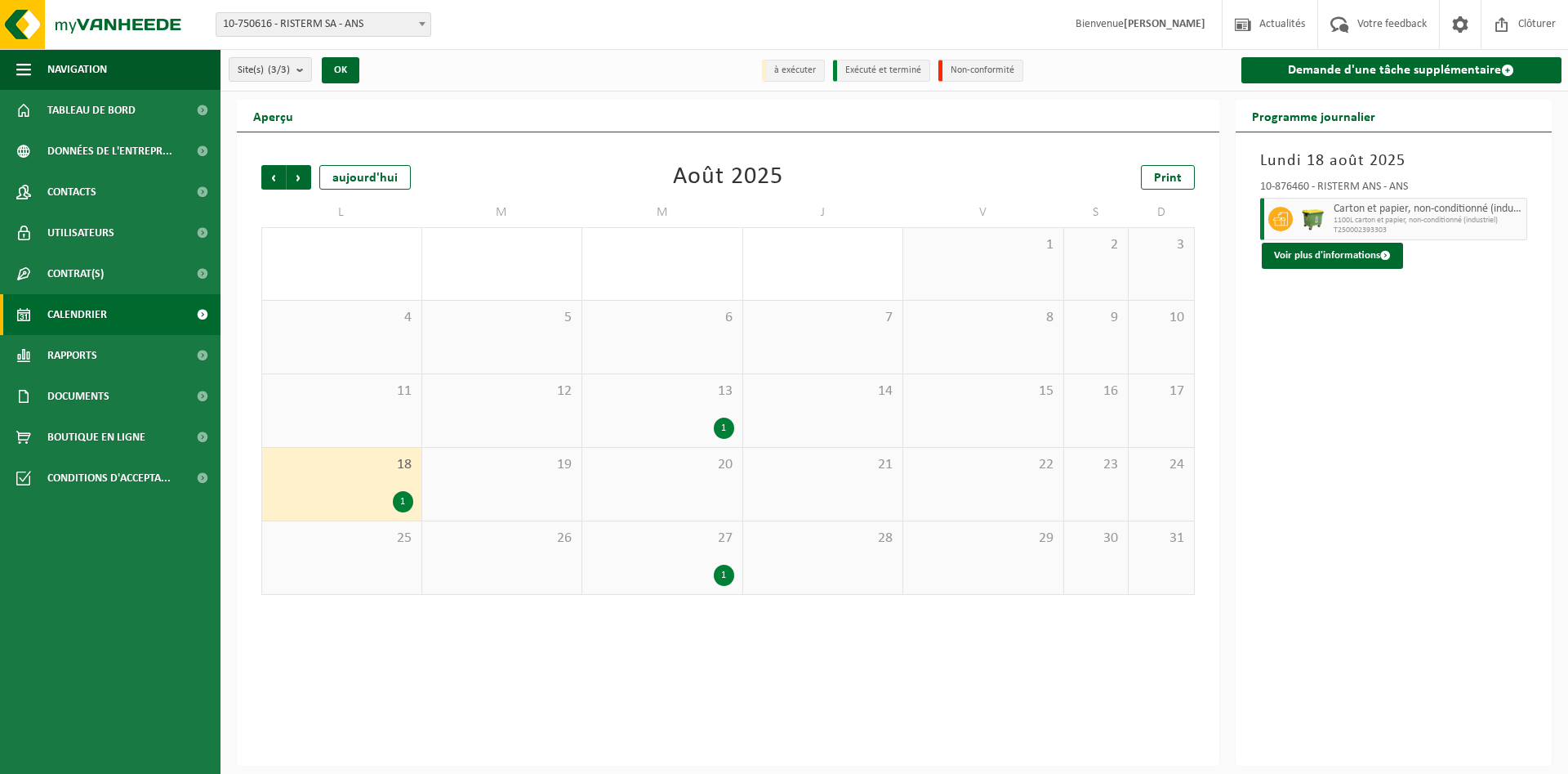
click at [726, 427] on div "1" at bounding box center [724, 427] width 21 height 22
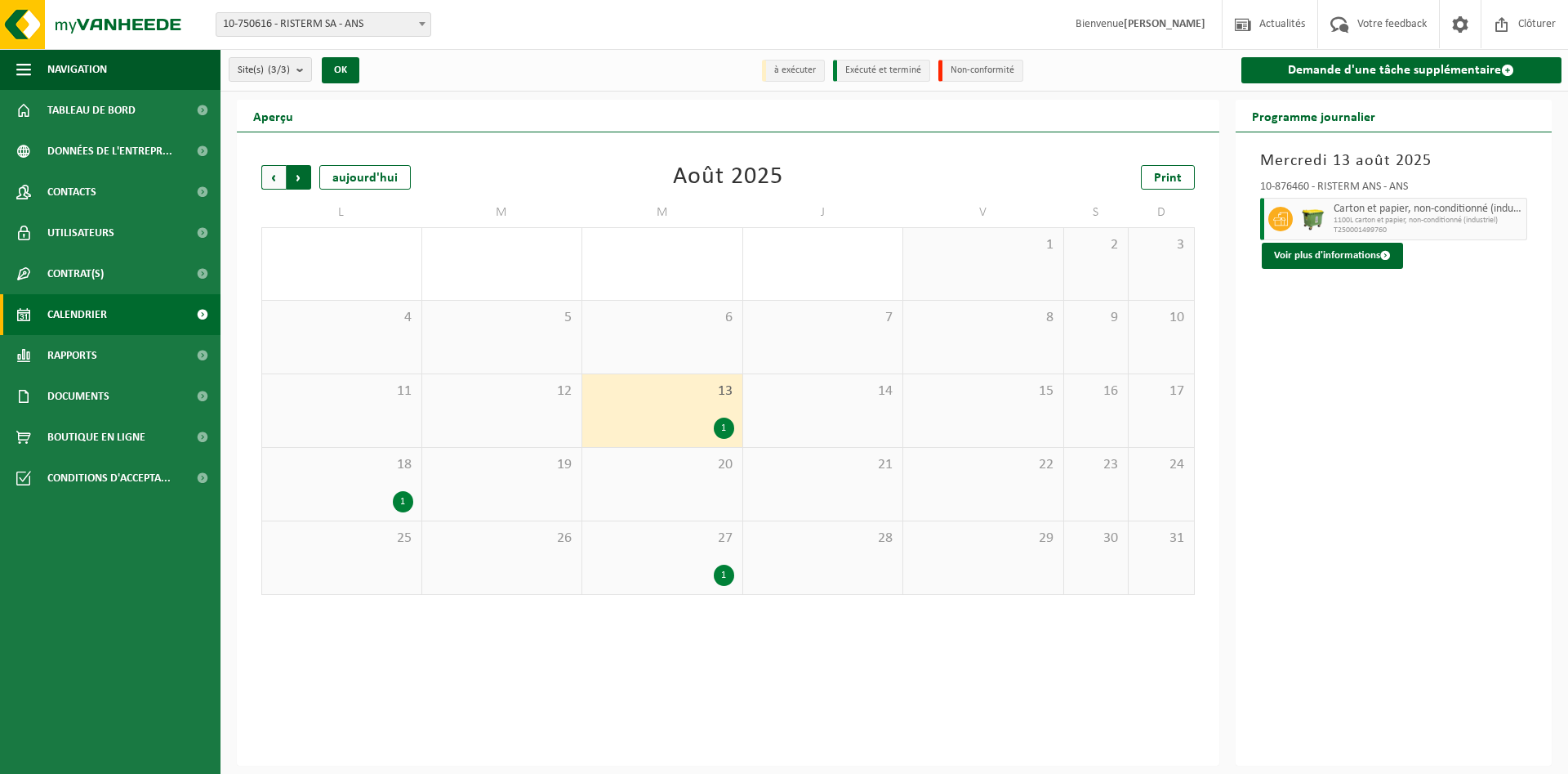
click at [277, 181] on span "Précédent" at bounding box center [273, 177] width 24 height 24
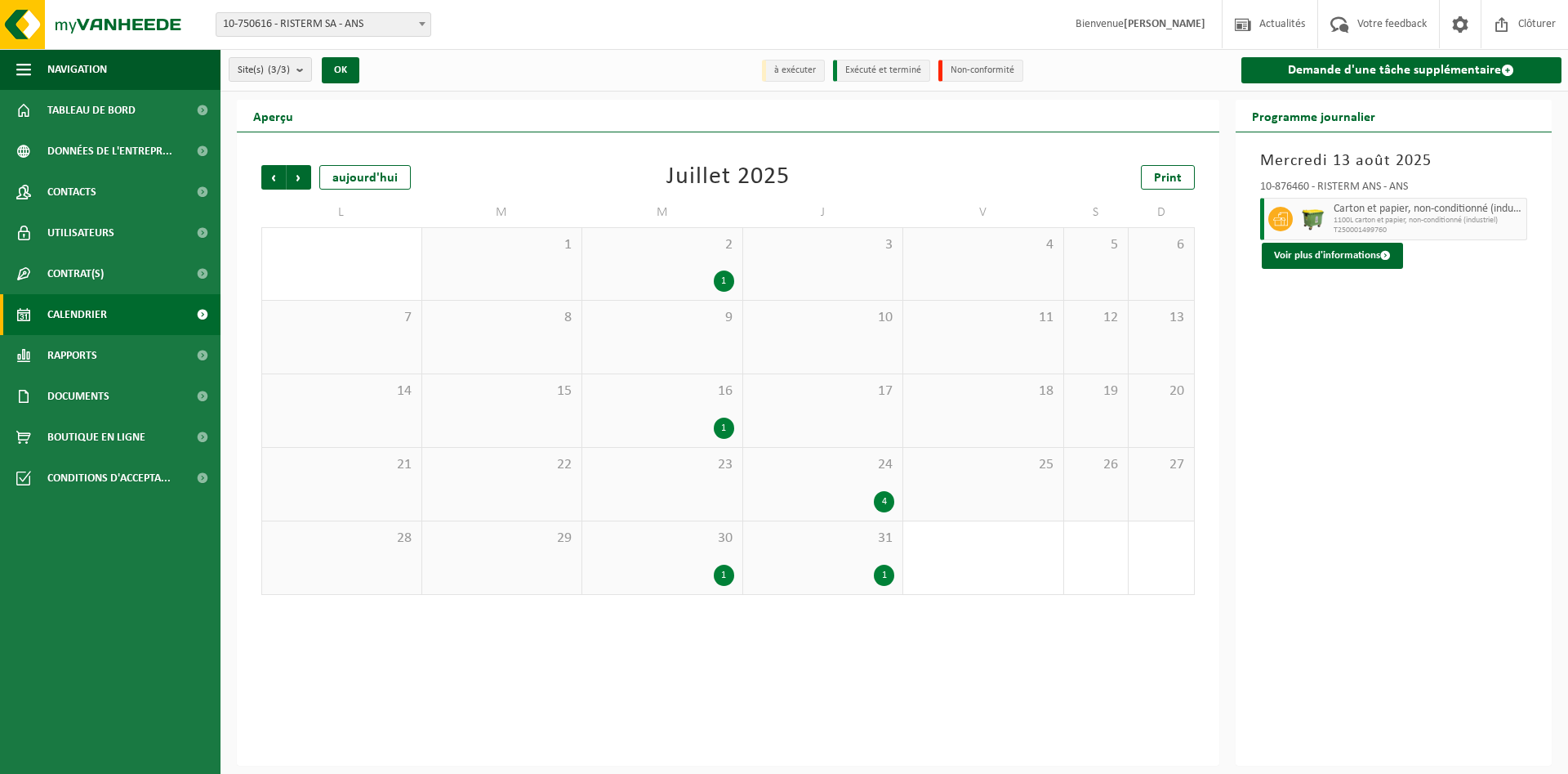
click at [891, 574] on div "1" at bounding box center [884, 574] width 21 height 22
